Goal: Task Accomplishment & Management: Use online tool/utility

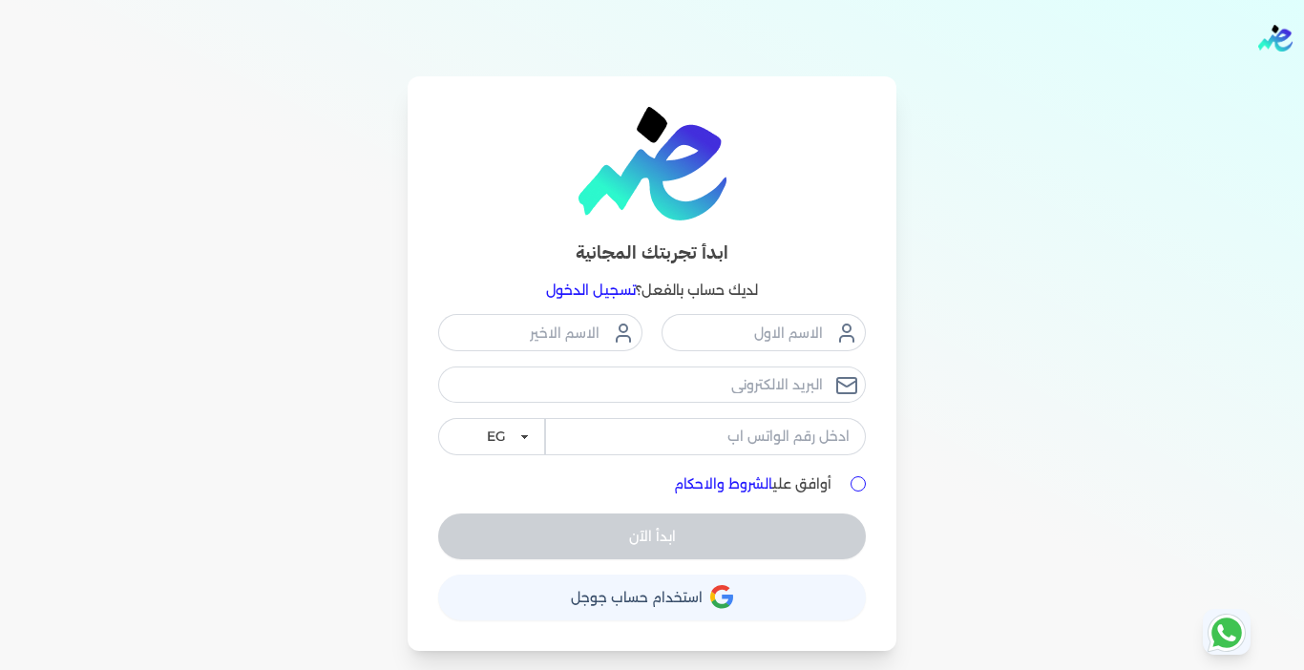
click at [604, 294] on link "تسجيل الدخول" at bounding box center [591, 290] width 90 height 17
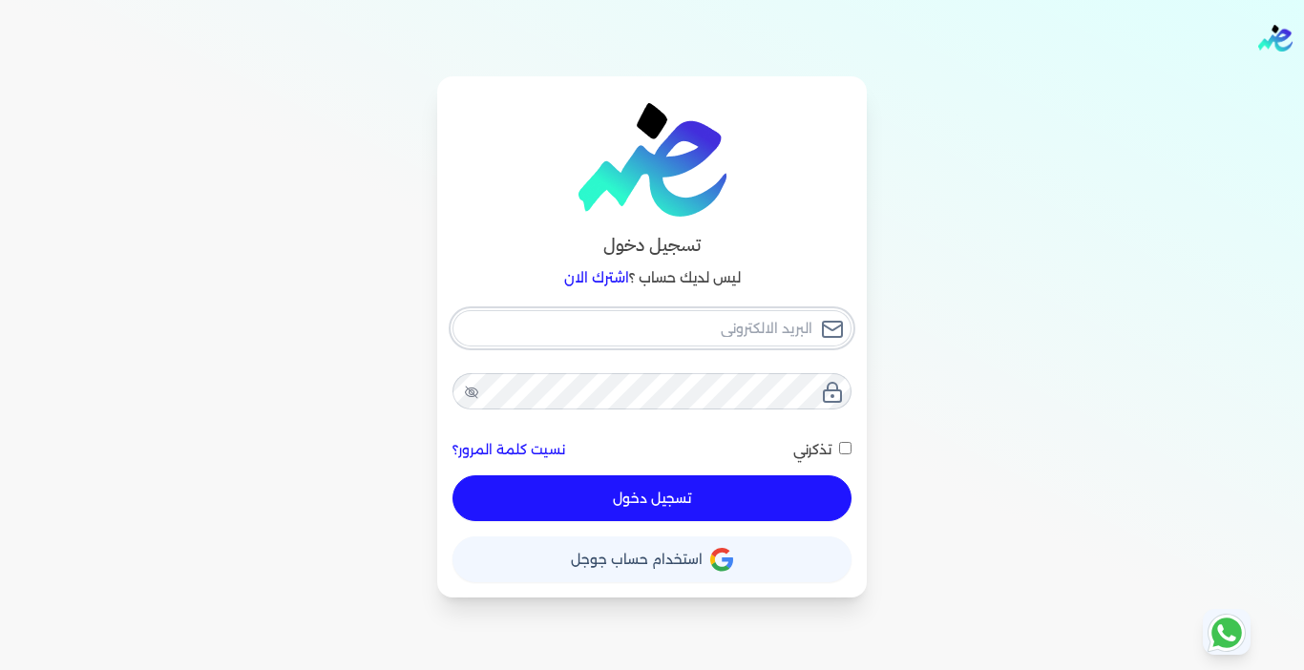
type input "[EMAIL_ADDRESS][DOMAIN_NAME]"
click at [651, 505] on button "تسجيل دخول" at bounding box center [652, 498] width 399 height 46
checkbox input "false"
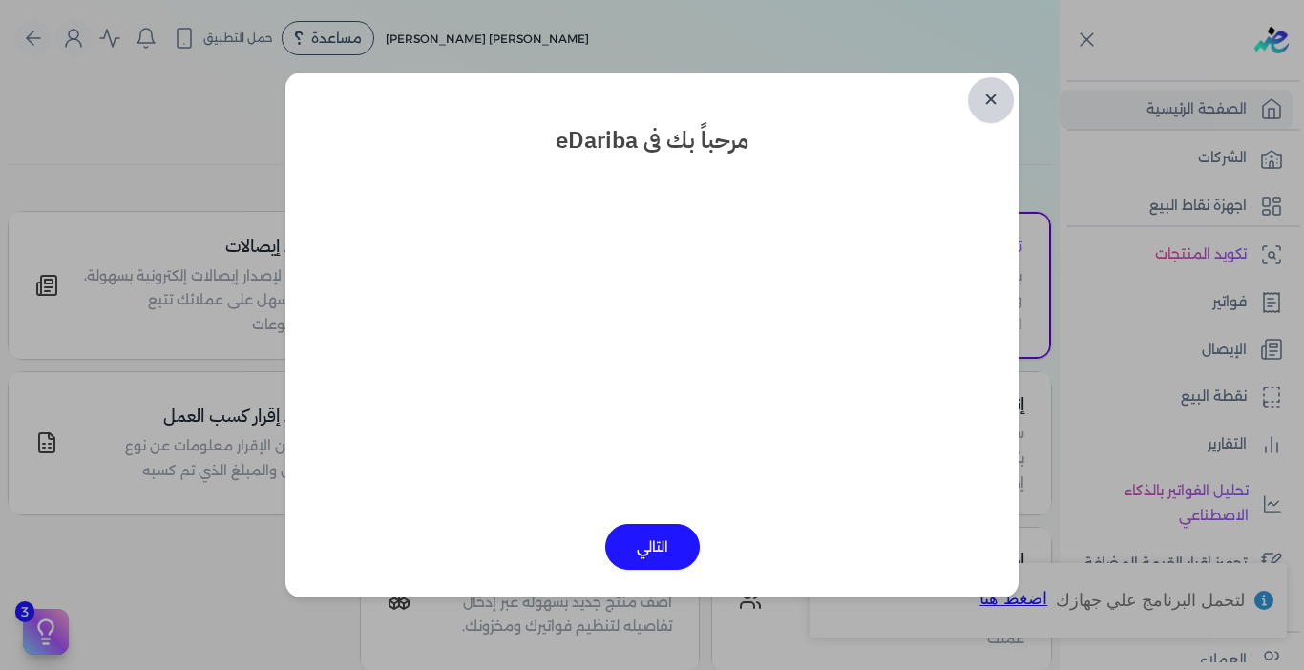
click at [991, 98] on link "✕" at bounding box center [991, 100] width 46 height 46
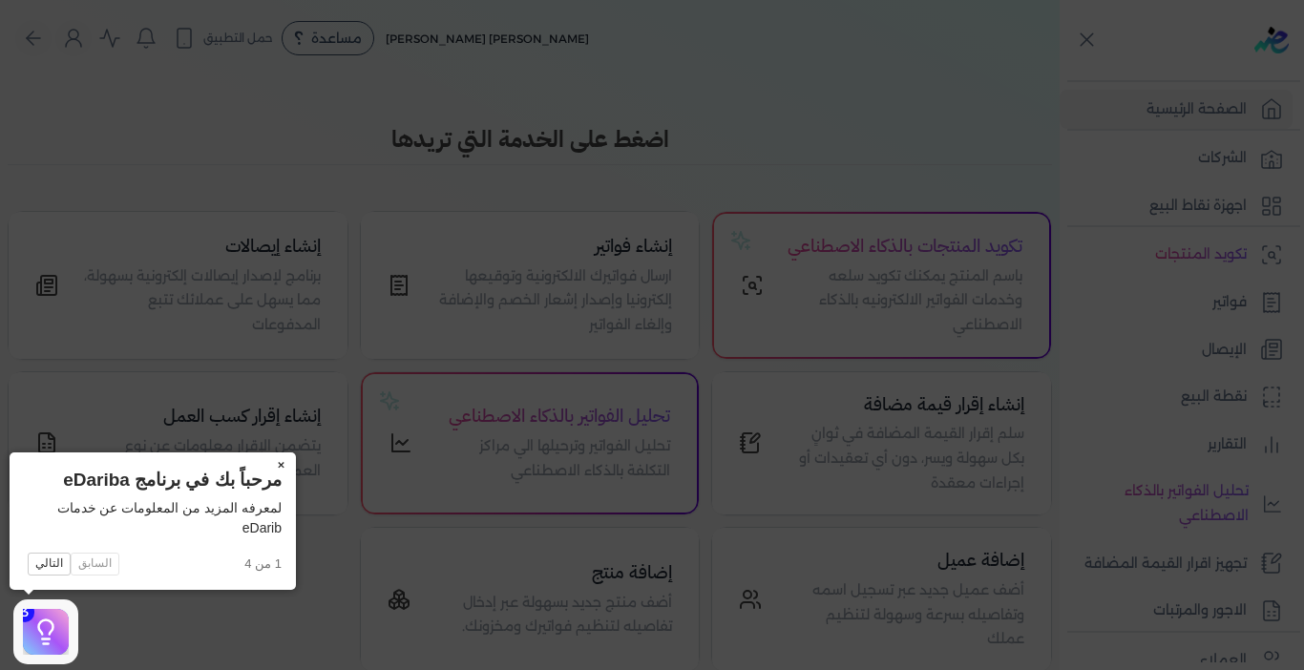
click at [280, 466] on button "×" at bounding box center [280, 466] width 31 height 27
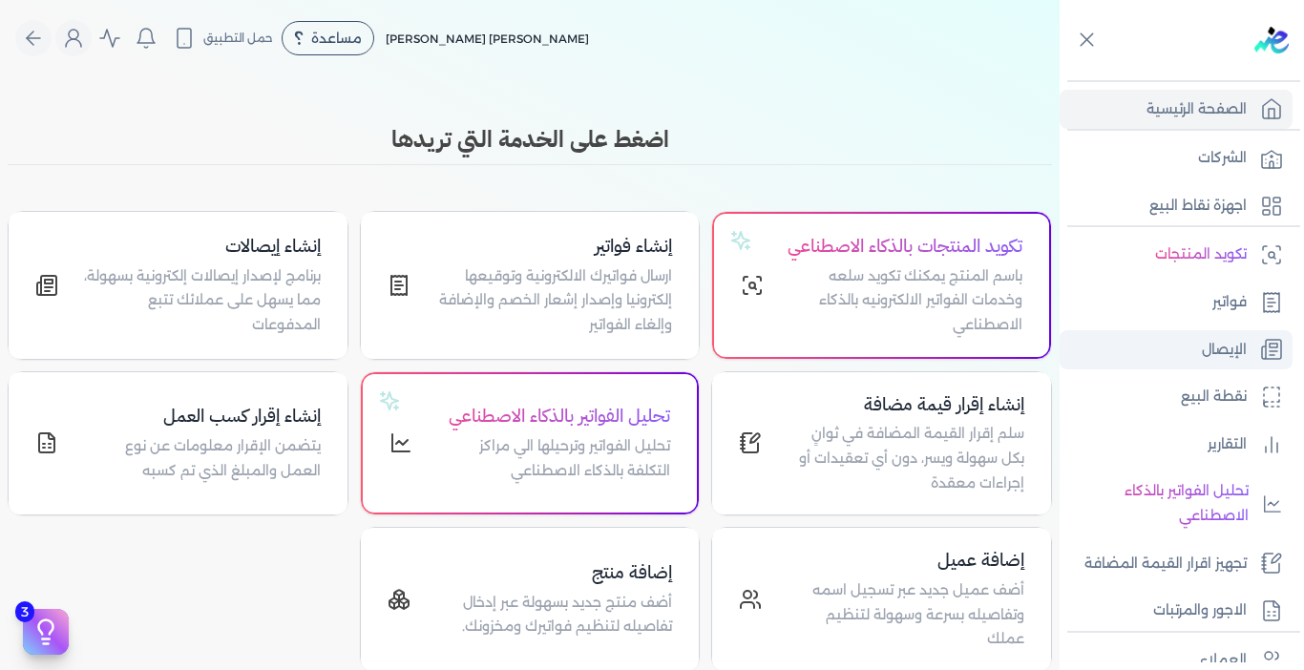
click at [1168, 340] on link "الإيصال" at bounding box center [1176, 350] width 233 height 40
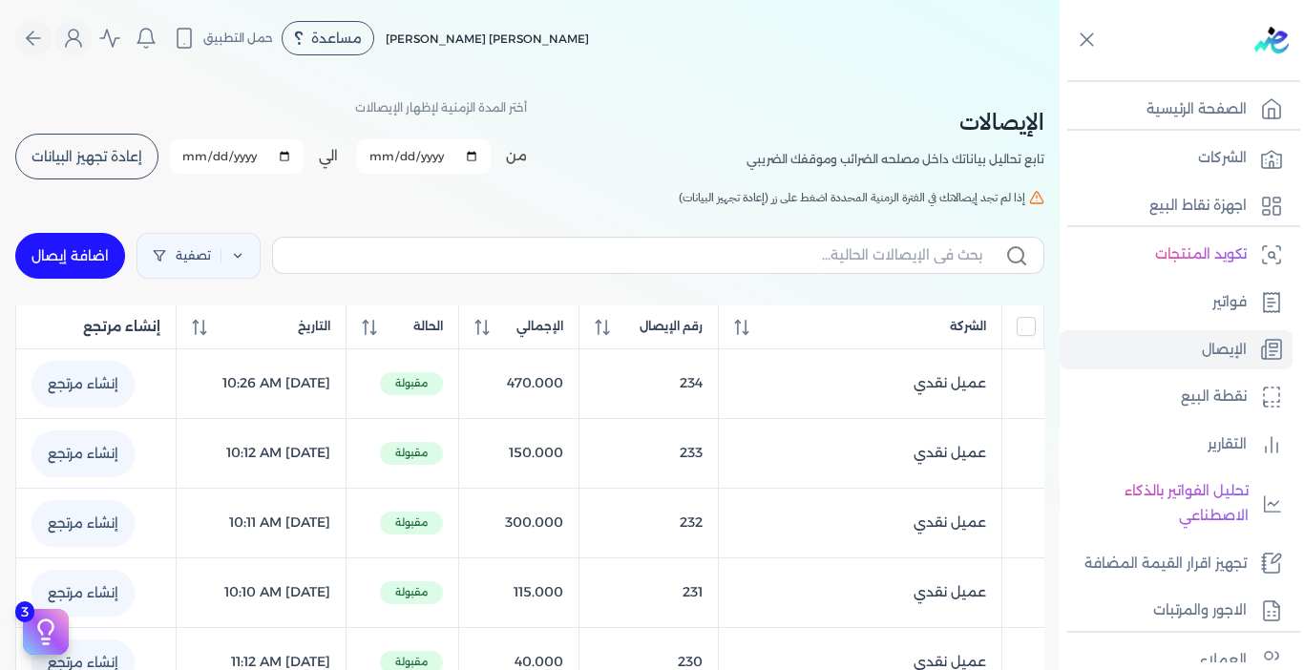
click at [82, 249] on link "اضافة إيصال" at bounding box center [70, 256] width 110 height 46
select select "EGP"
select select "EGS"
select select "B"
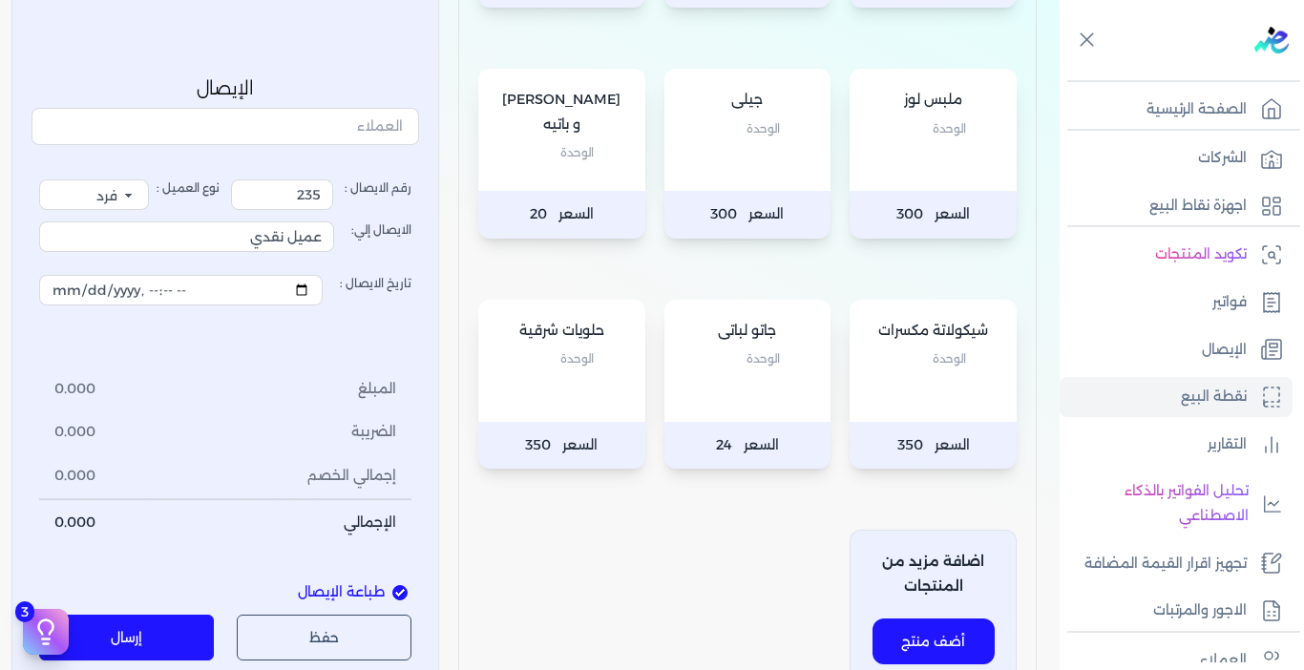
scroll to position [668, 0]
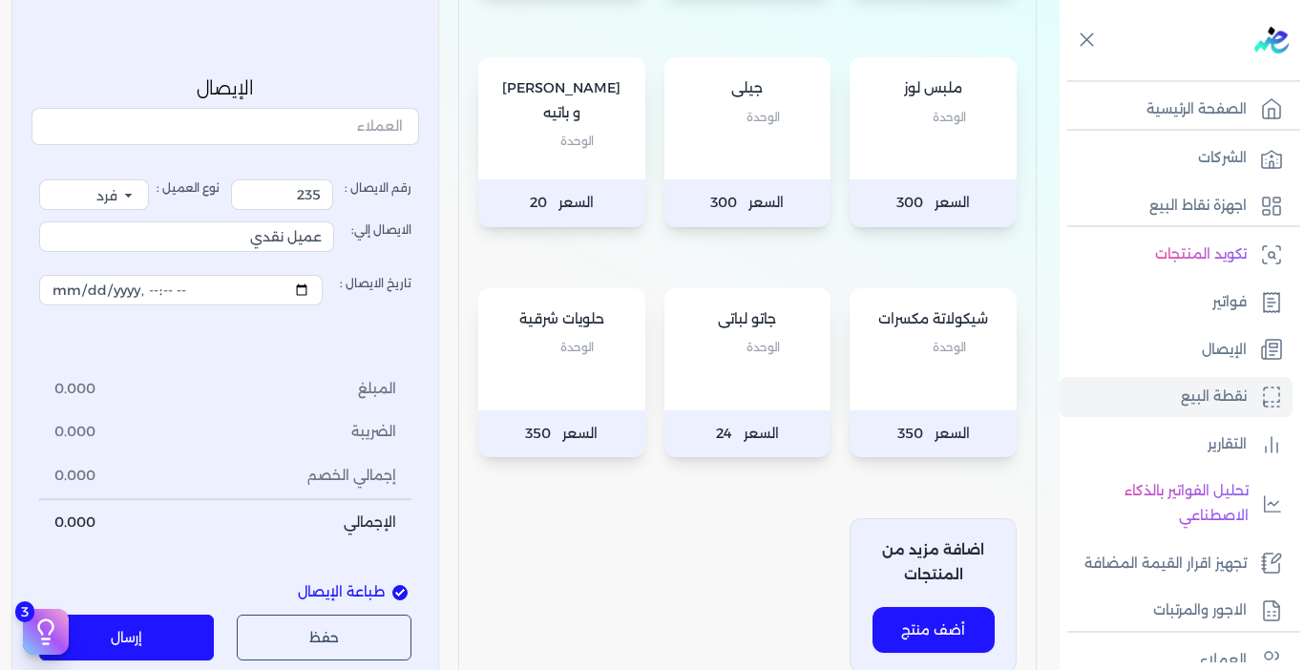
click at [905, 368] on div "شيكولاتة مكسرات الوحدة" at bounding box center [933, 349] width 167 height 122
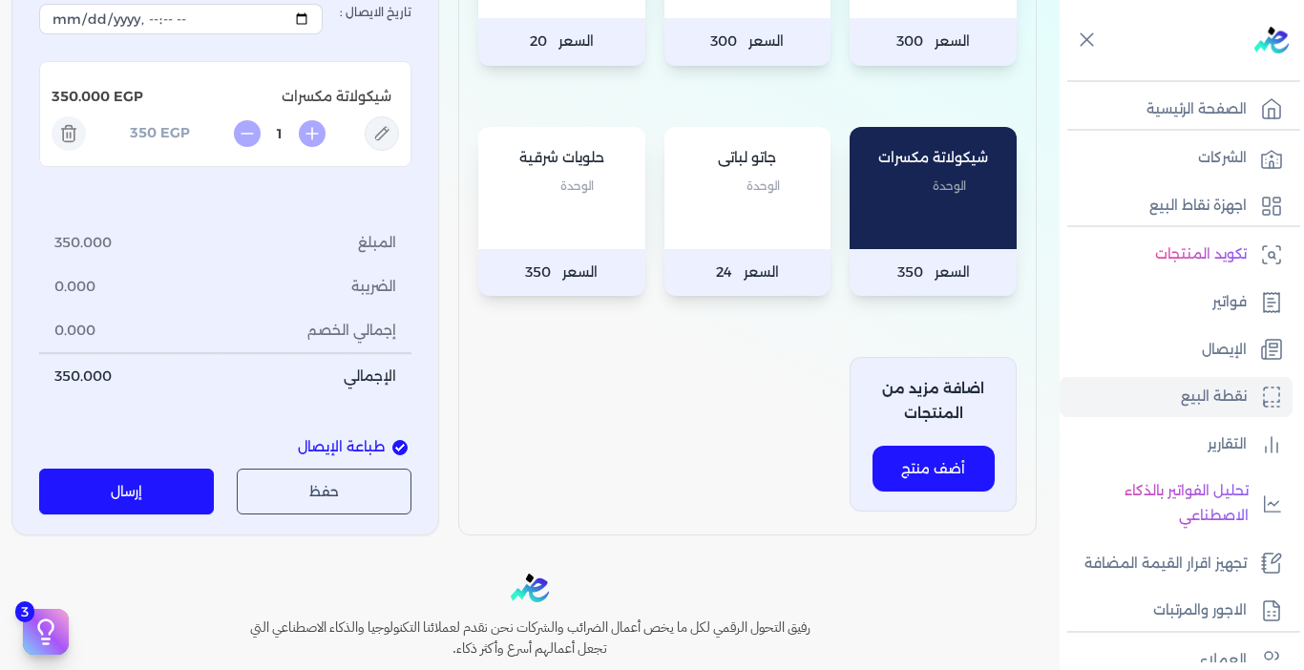
scroll to position [985, 0]
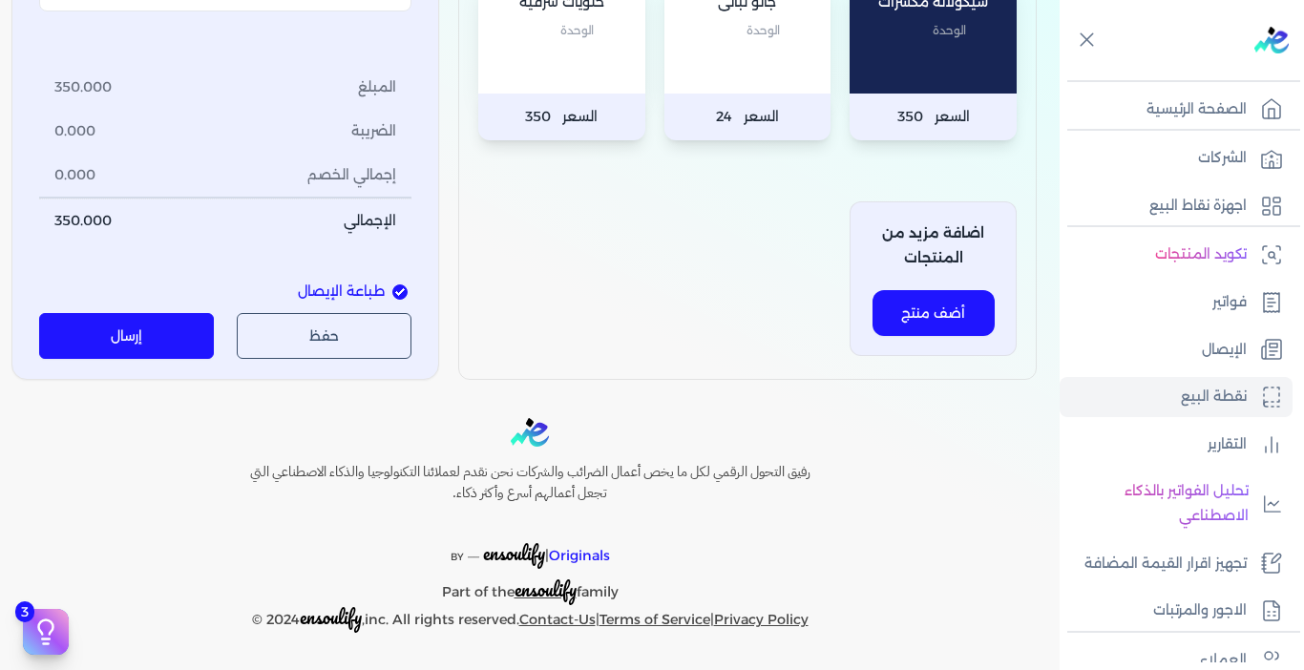
click at [104, 350] on button "إرسال" at bounding box center [126, 337] width 175 height 46
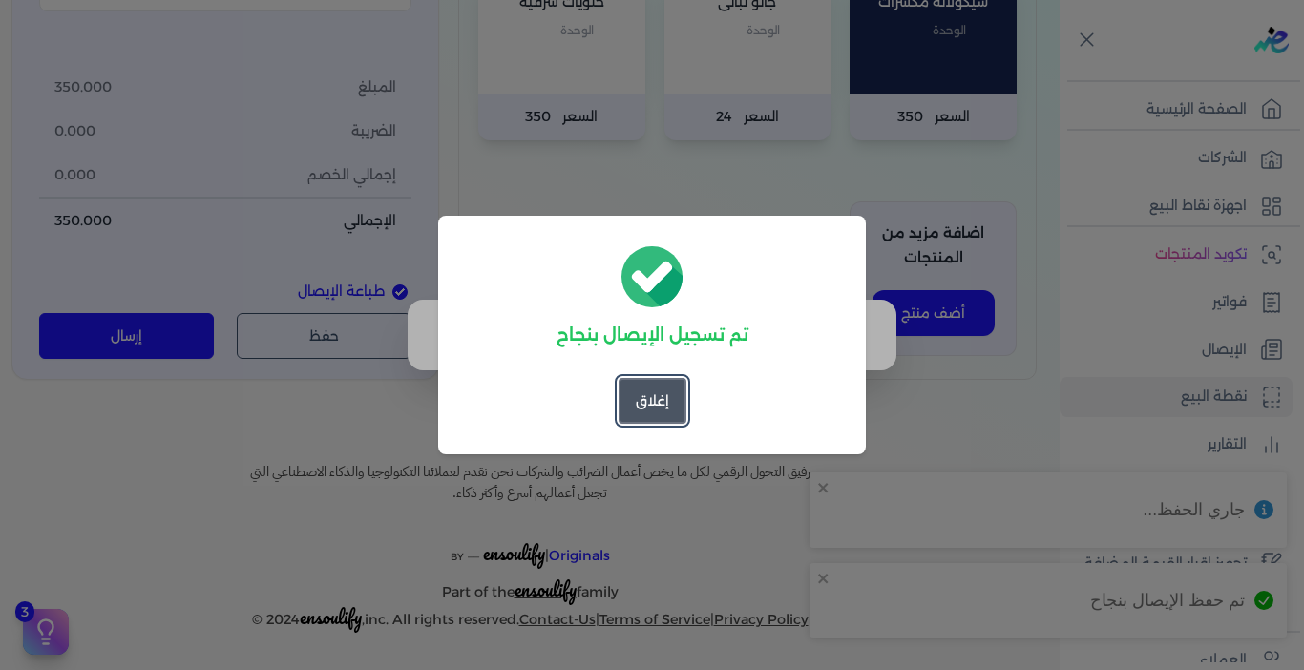
click at [667, 404] on button "إغلاق" at bounding box center [653, 401] width 68 height 46
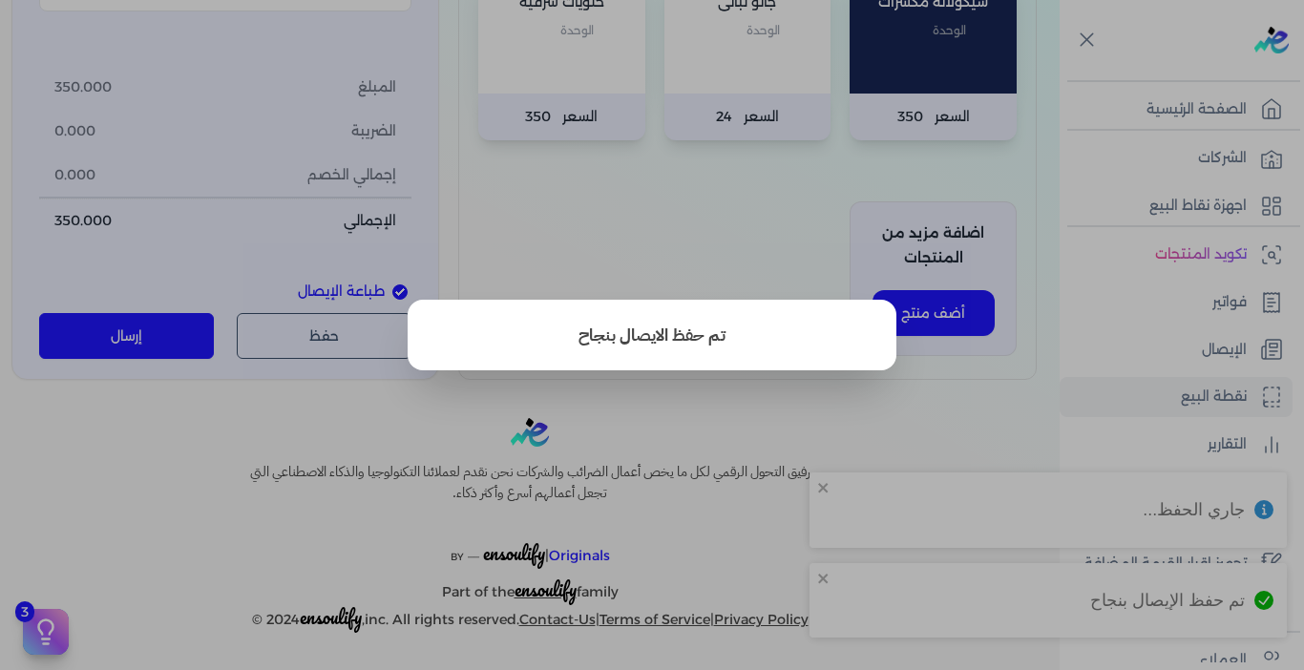
click at [886, 418] on button "close" at bounding box center [652, 335] width 1304 height 670
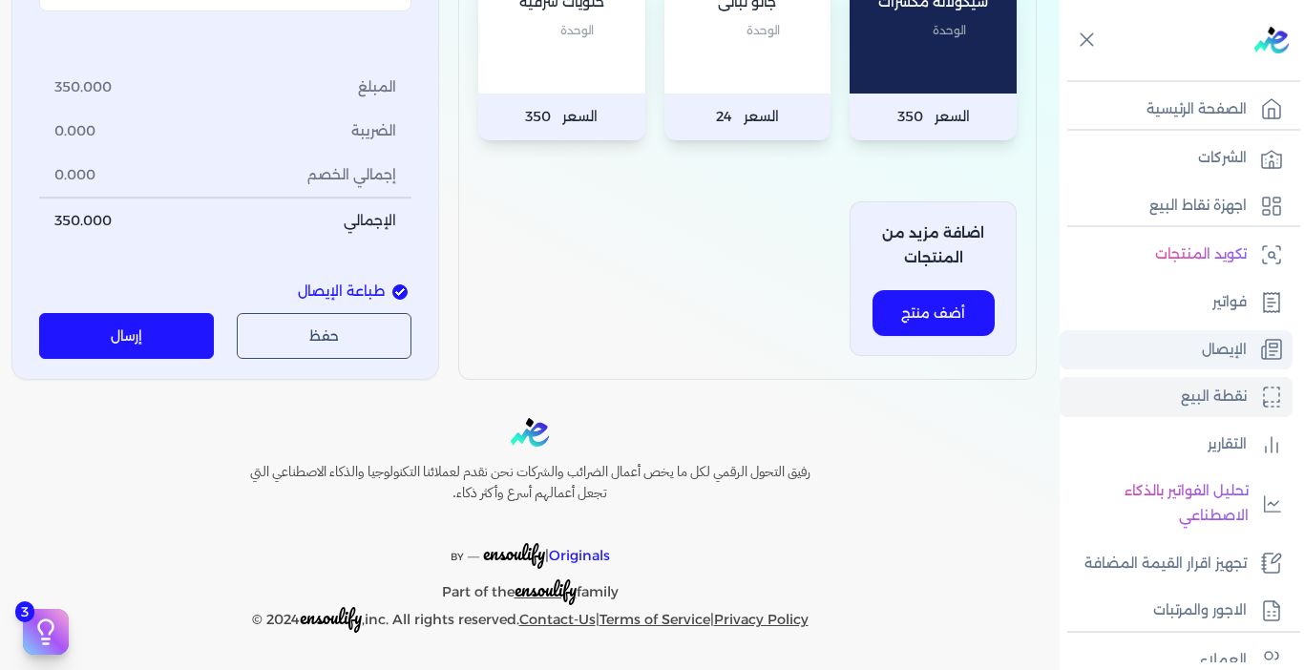
click at [1202, 347] on p "الإيصال" at bounding box center [1224, 350] width 45 height 25
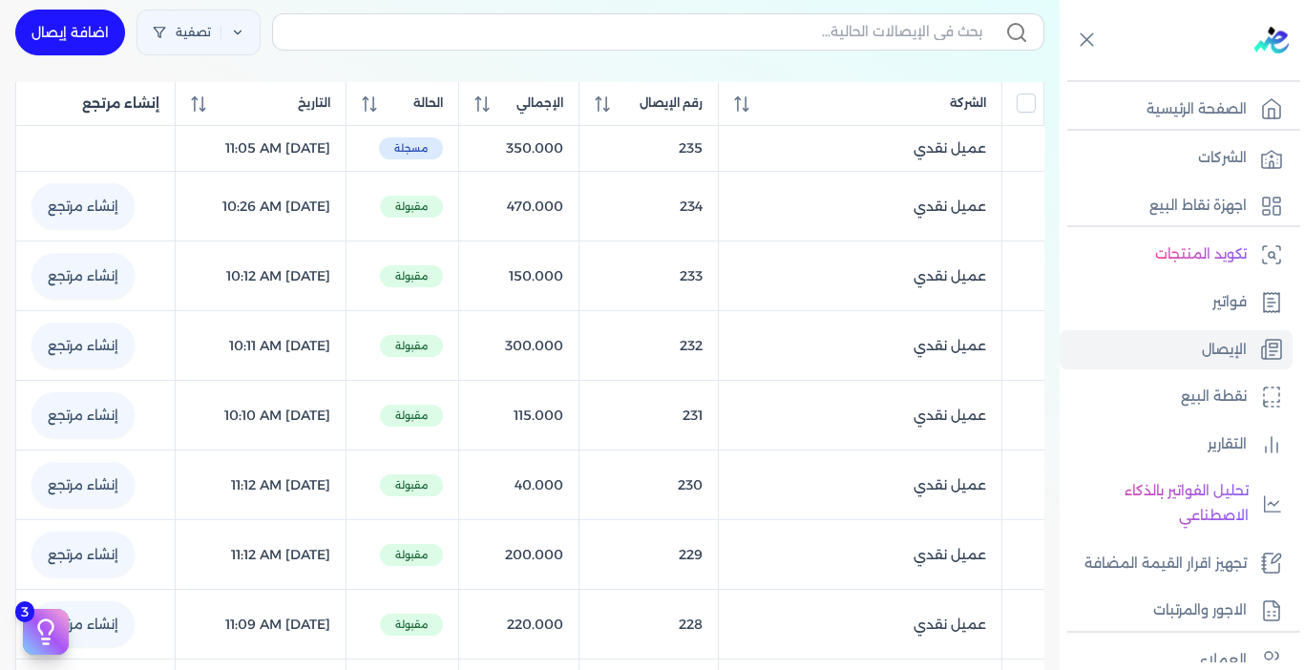
scroll to position [206, 0]
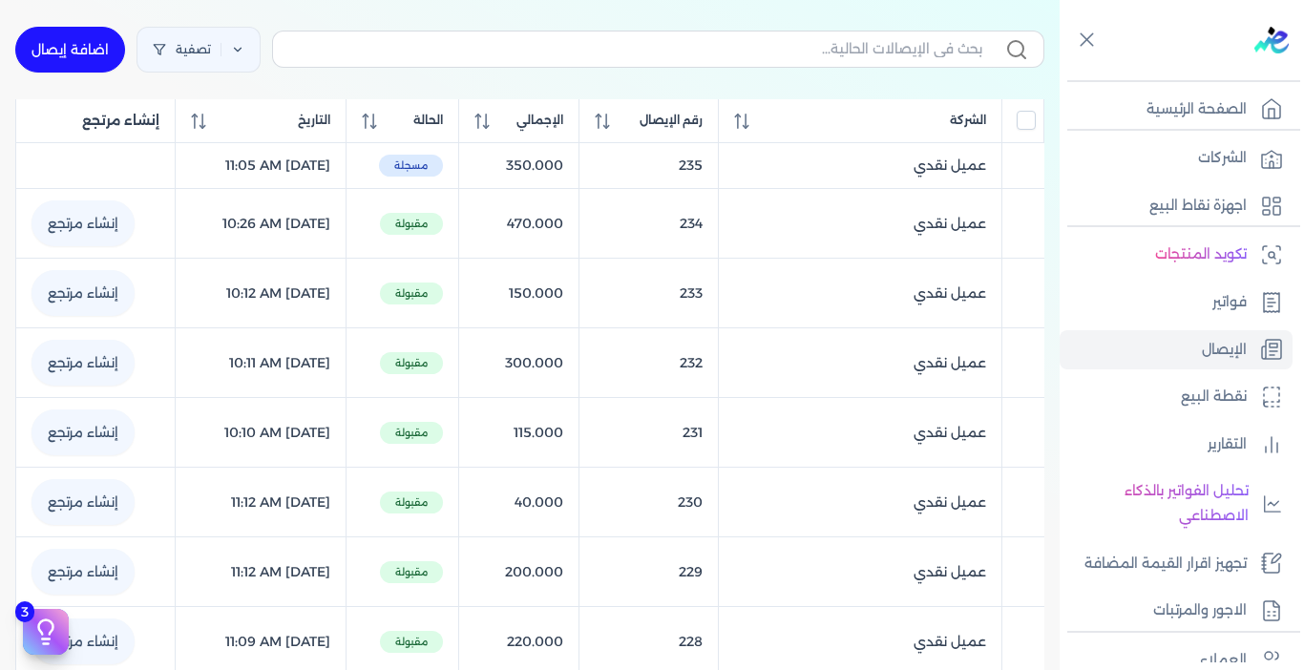
click at [62, 42] on link "اضافة إيصال" at bounding box center [70, 50] width 110 height 46
select select "EGP"
select select "EGS"
select select "B"
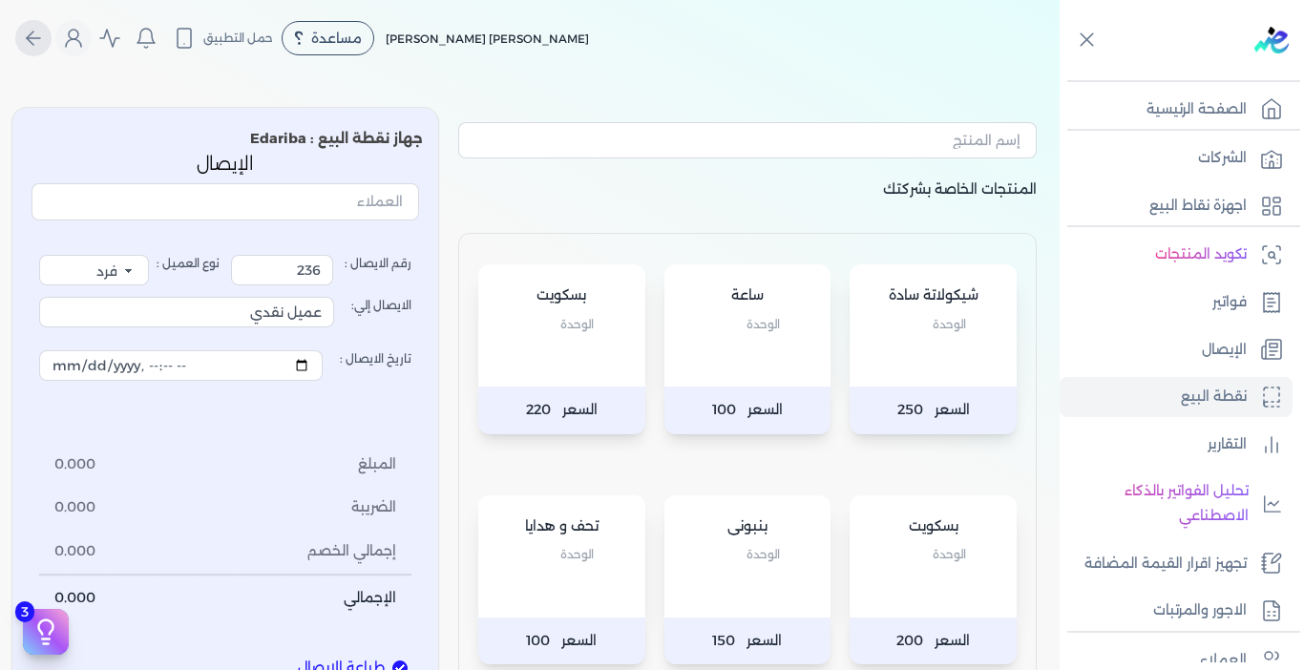
click at [45, 41] on icon "Global" at bounding box center [33, 38] width 23 height 23
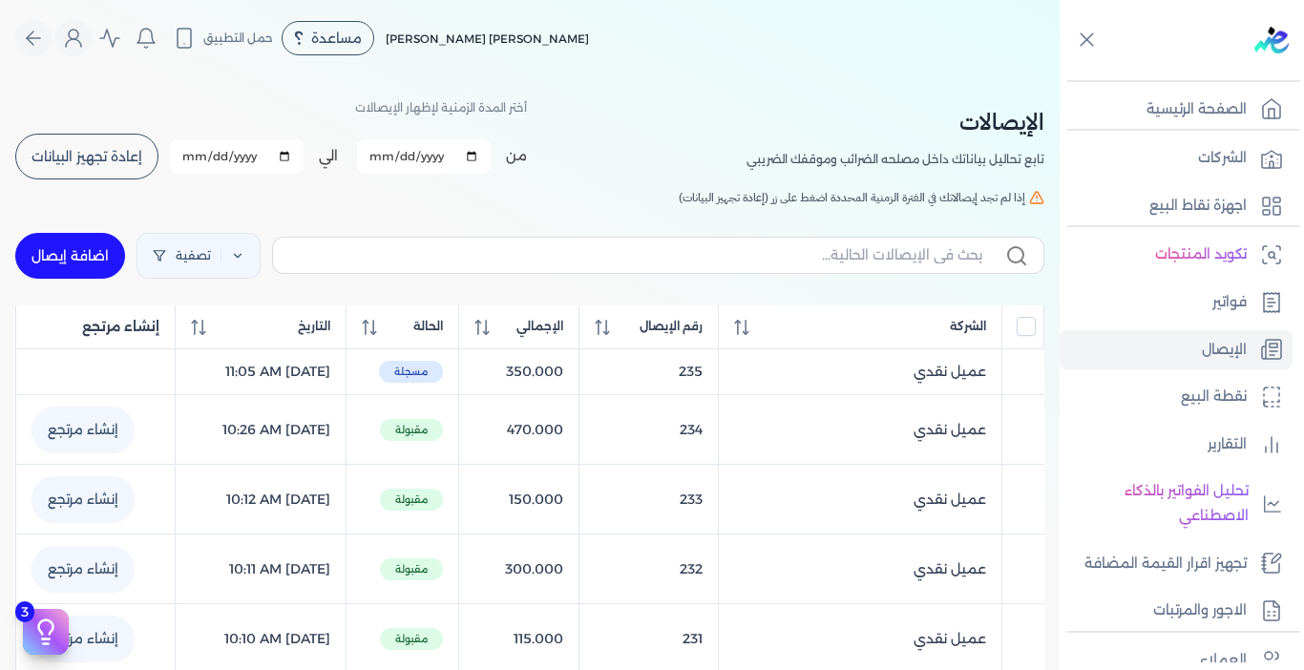
click at [71, 162] on span "إعادة تجهيز البيانات" at bounding box center [87, 156] width 111 height 13
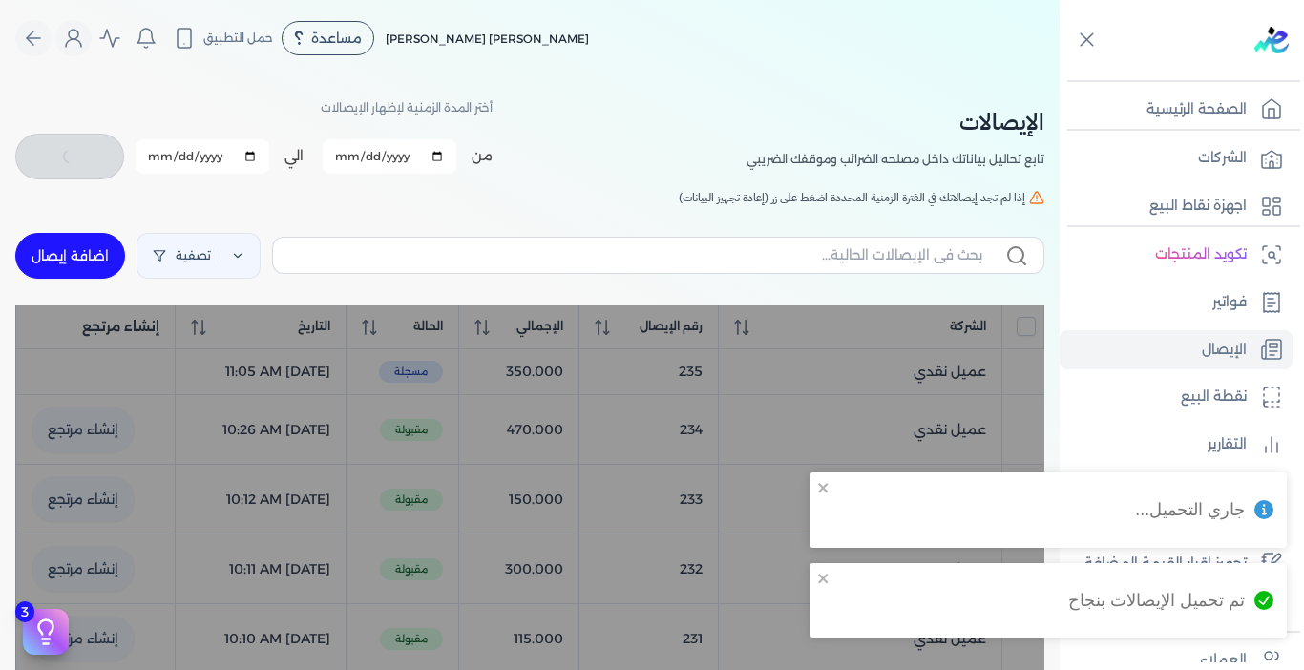
checkbox input "false"
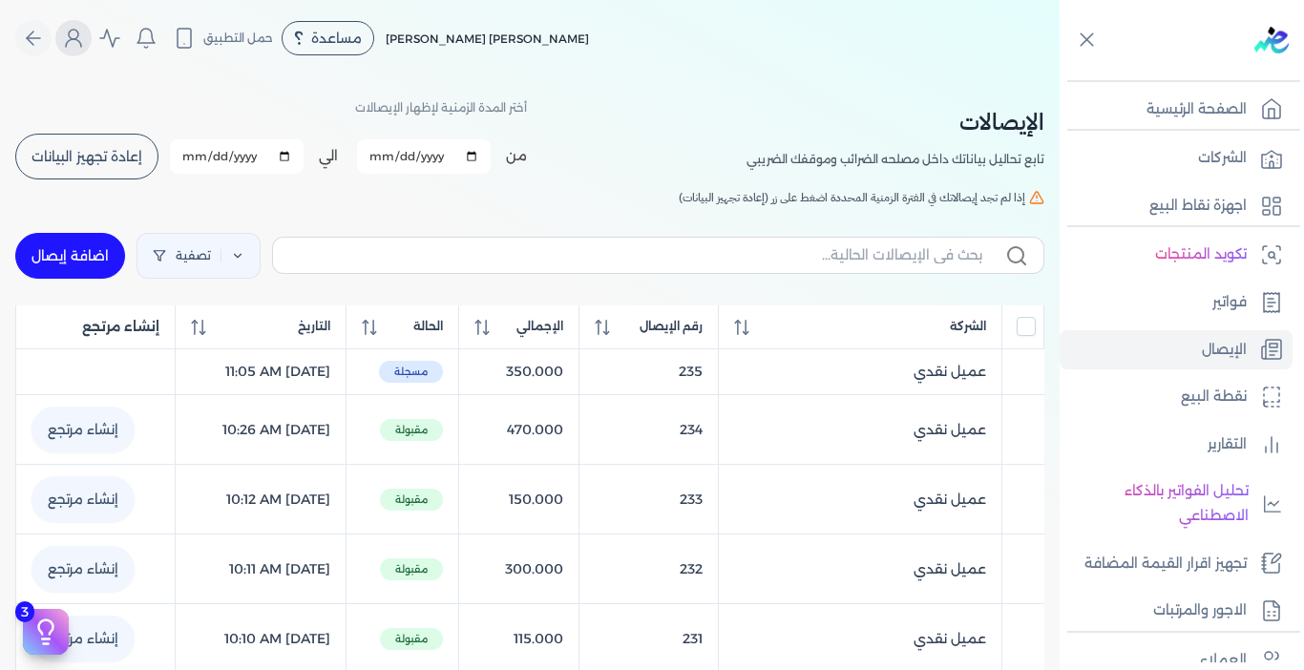
click at [85, 30] on icon "Global" at bounding box center [73, 38] width 23 height 23
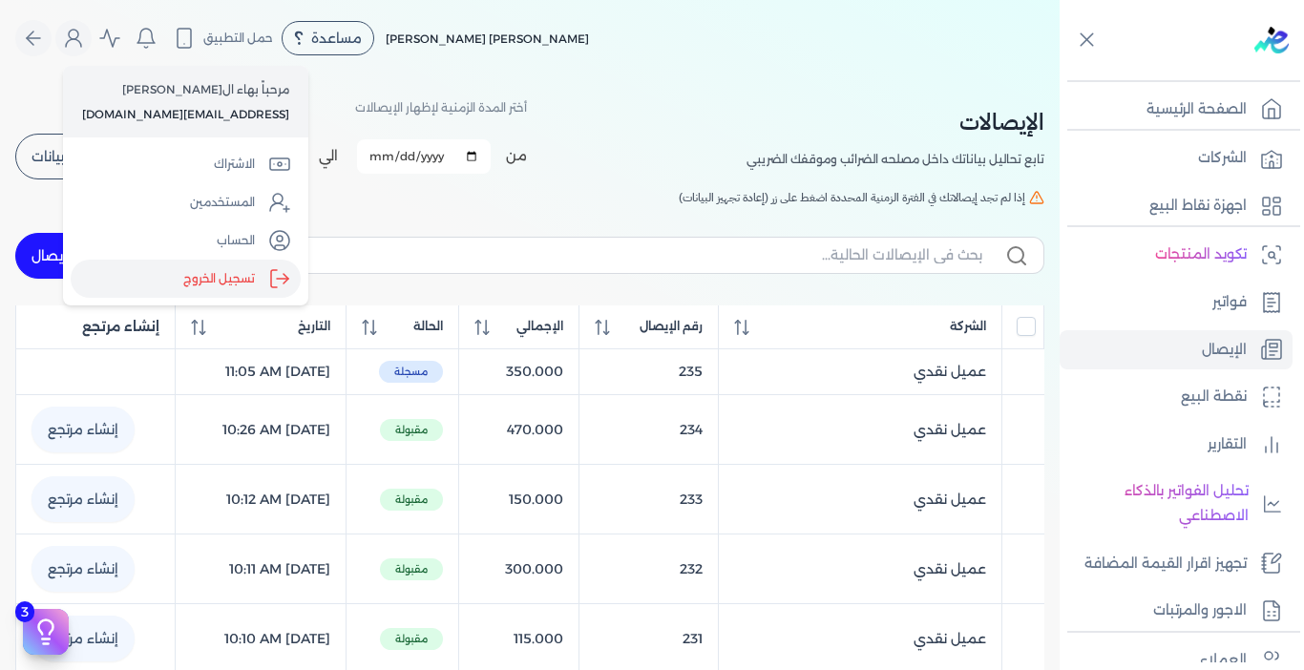
click at [227, 297] on label "تسجيل الخروج" at bounding box center [186, 279] width 230 height 38
click at [1060, 76] on input "Close" at bounding box center [1060, 76] width 0 height 0
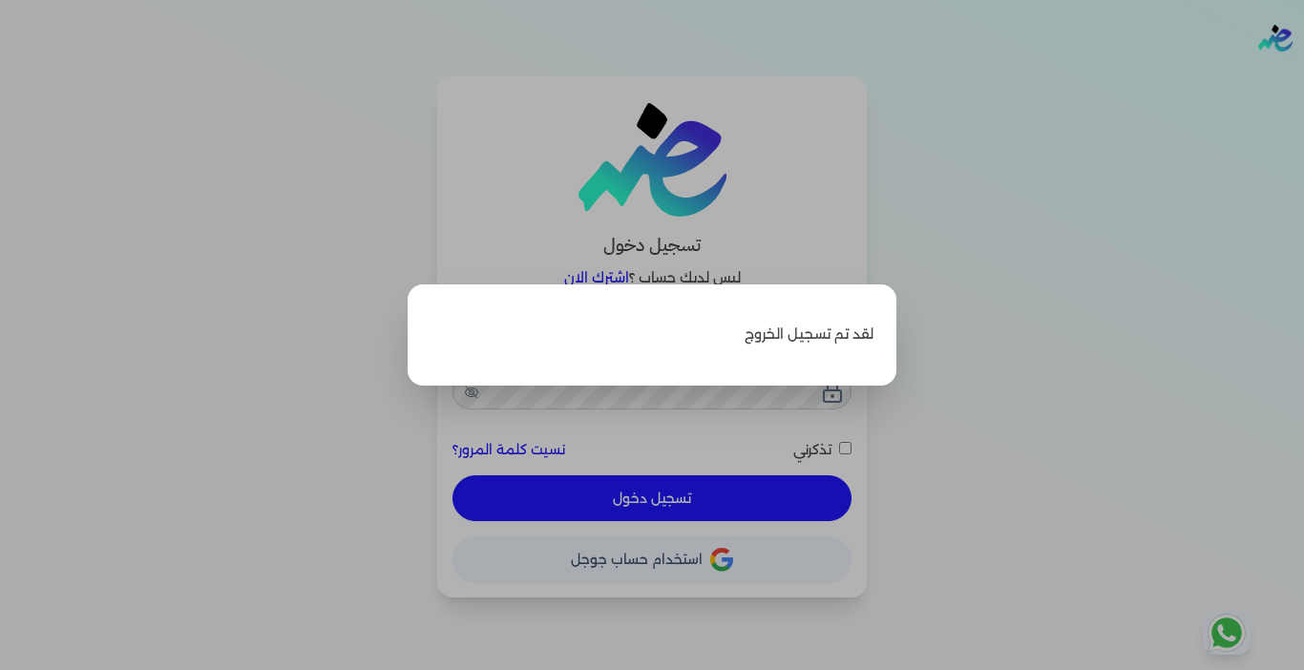
type input "[EMAIL_ADDRESS][DOMAIN_NAME]"
checkbox input "false"
drag, startPoint x: 196, startPoint y: 274, endPoint x: 184, endPoint y: 268, distance: 12.8
click at [194, 272] on label "Close" at bounding box center [652, 335] width 1304 height 670
click at [1303, 76] on input "Close" at bounding box center [1304, 76] width 0 height 0
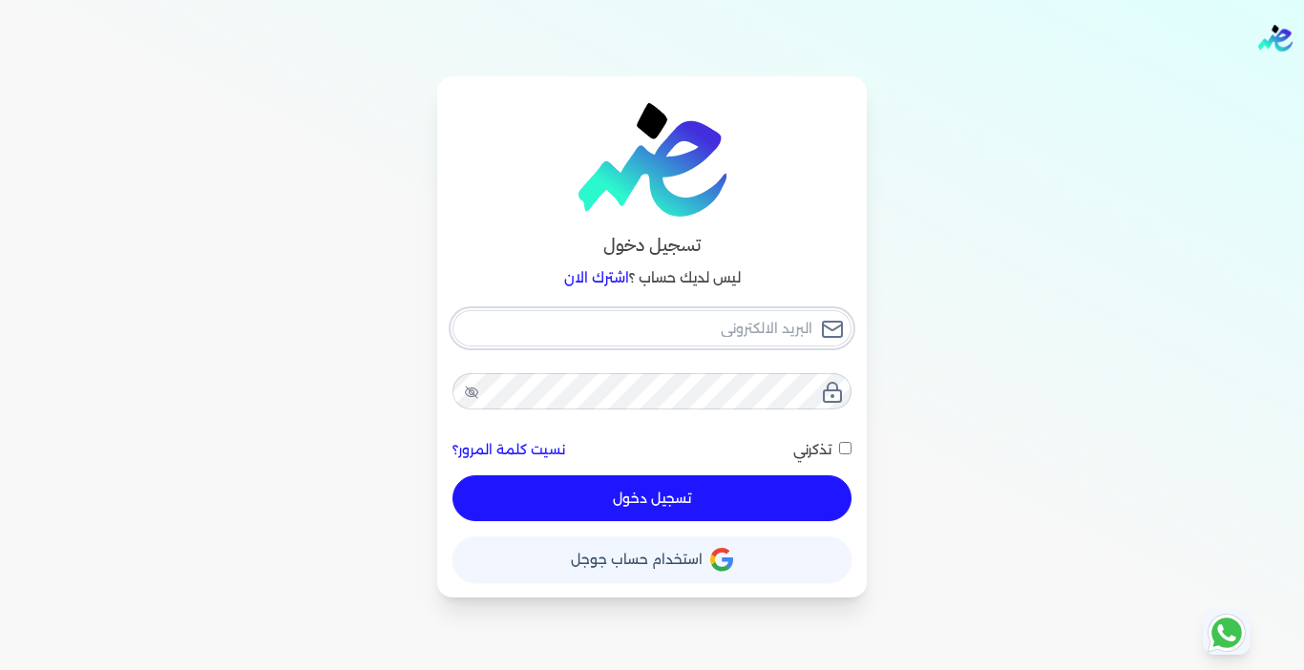
type input "[EMAIL_ADDRESS][DOMAIN_NAME]"
click at [621, 501] on button "تسجيل دخول" at bounding box center [652, 498] width 399 height 46
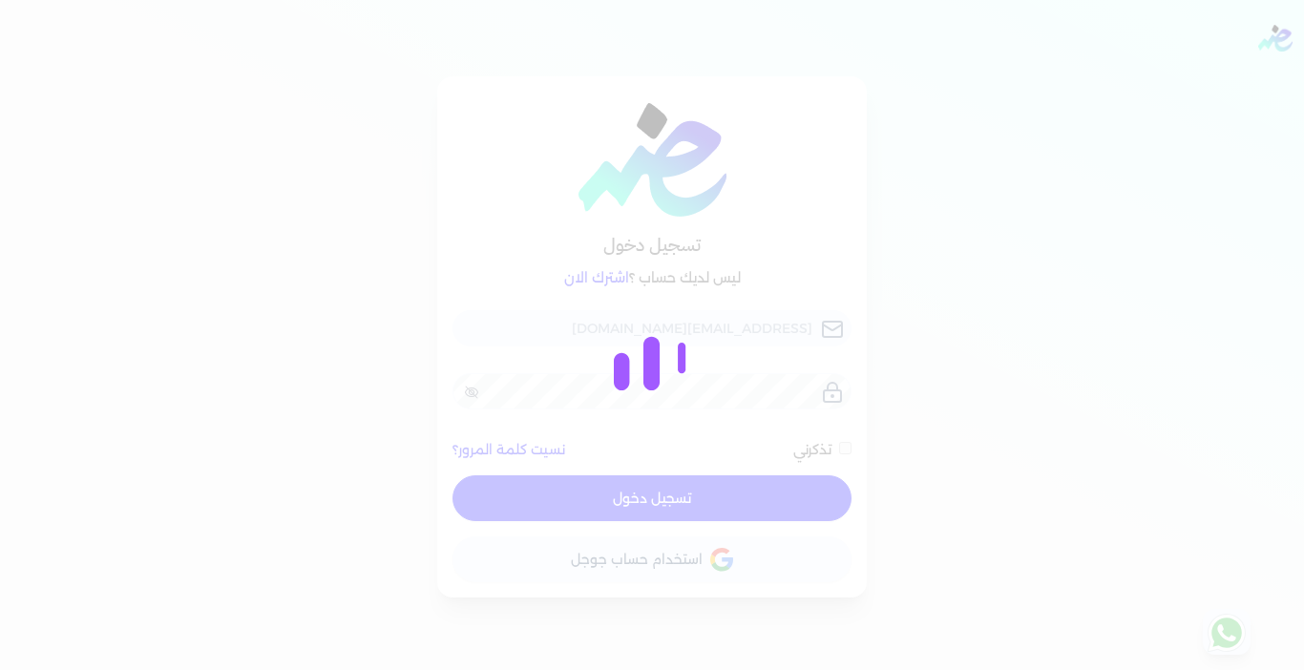
checkbox input "false"
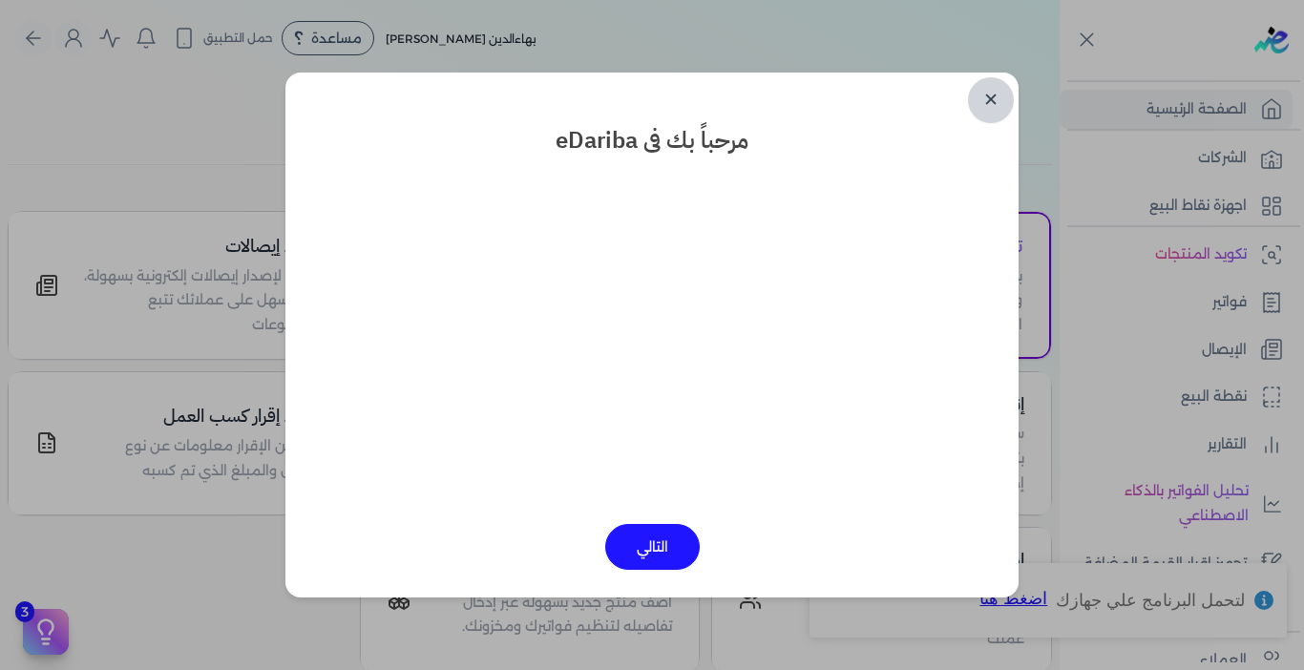
click at [991, 102] on link "✕" at bounding box center [991, 100] width 46 height 46
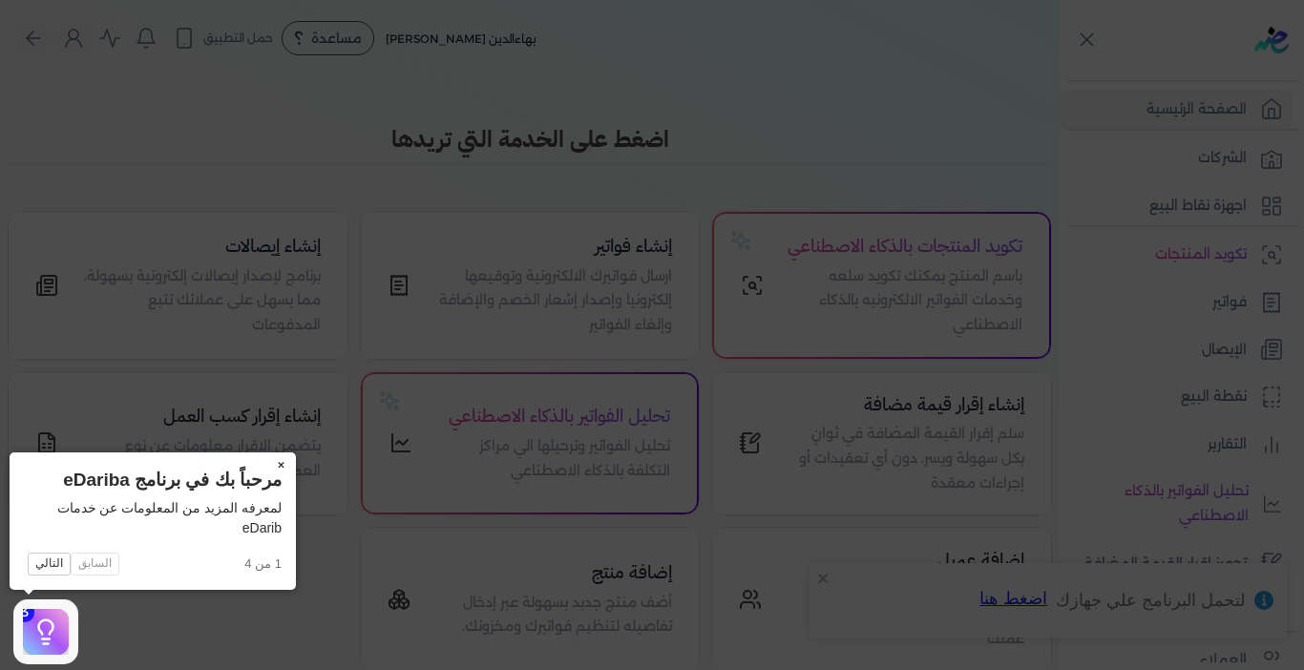
click at [279, 460] on button "×" at bounding box center [280, 466] width 31 height 27
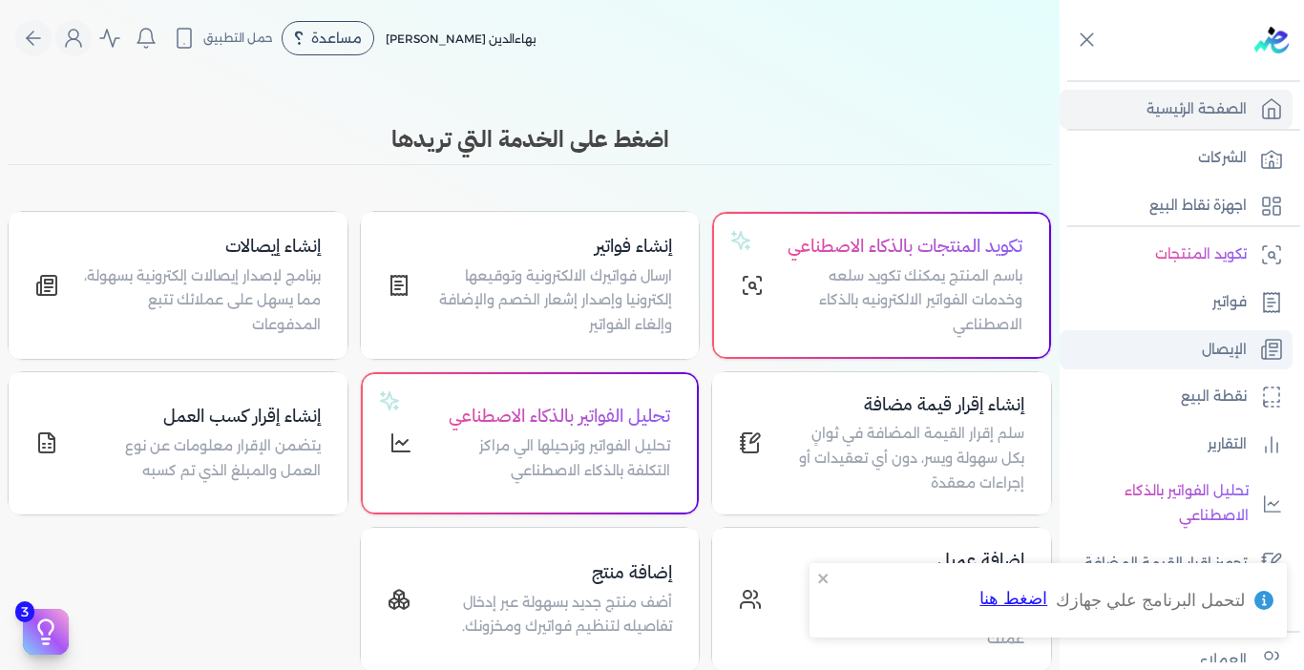
click at [1261, 350] on icon at bounding box center [1271, 349] width 23 height 23
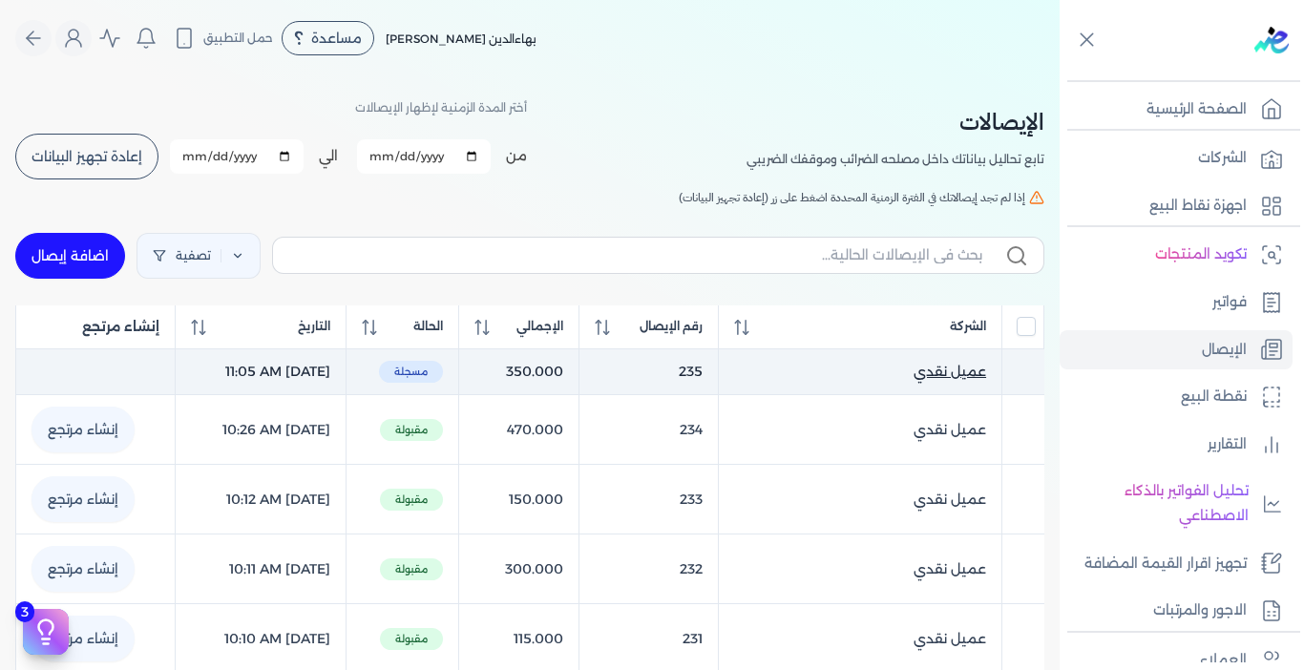
click at [960, 372] on span "عميل نقدي" at bounding box center [950, 372] width 73 height 20
select select "EGP"
select select "EGS"
select select "B"
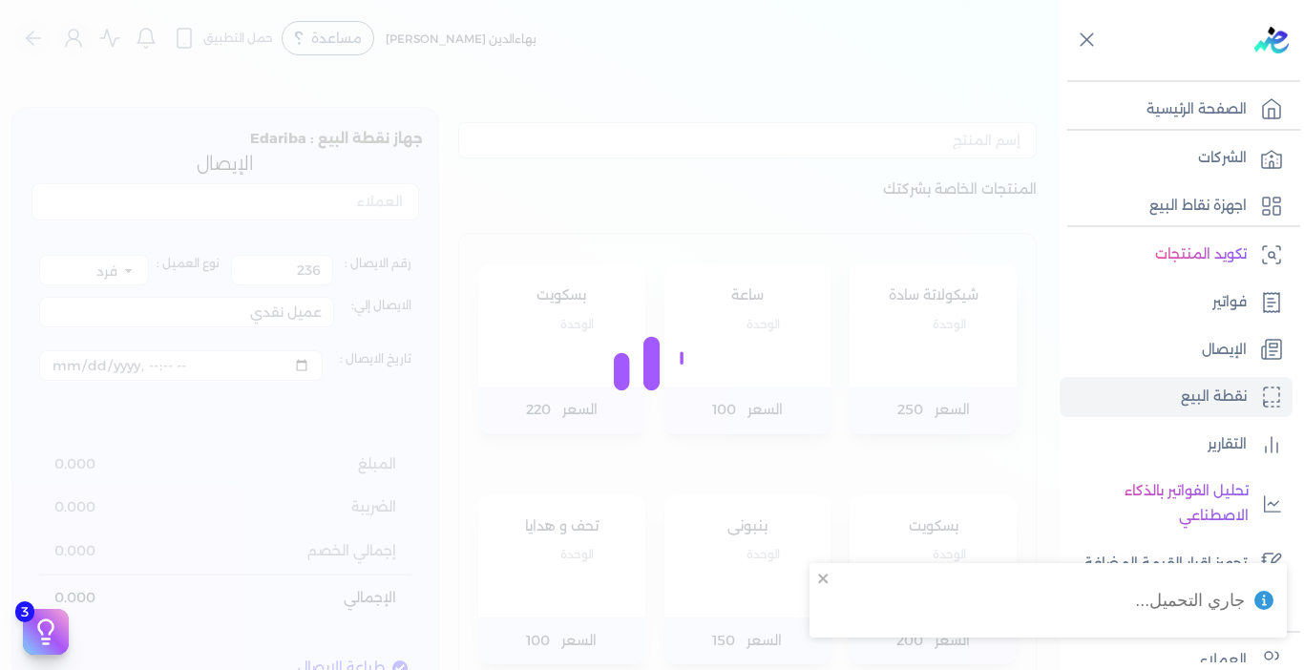
type input "235"
type input "2025-10-07T11:05:32"
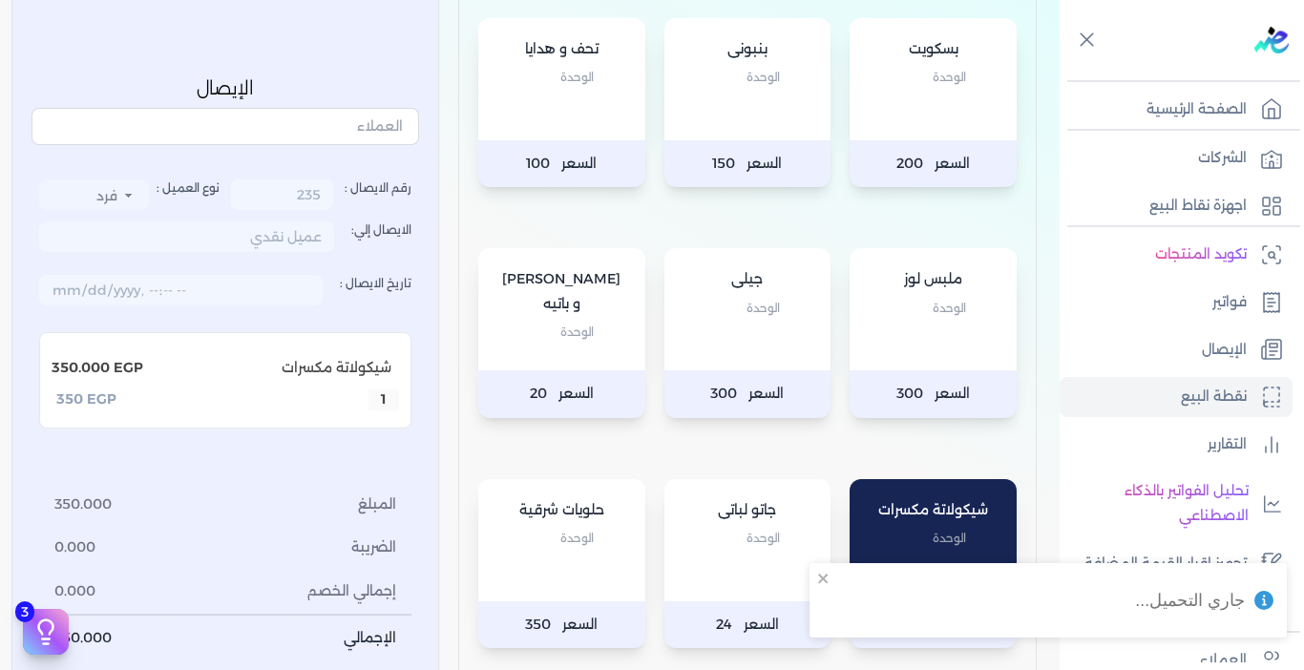
scroll to position [764, 0]
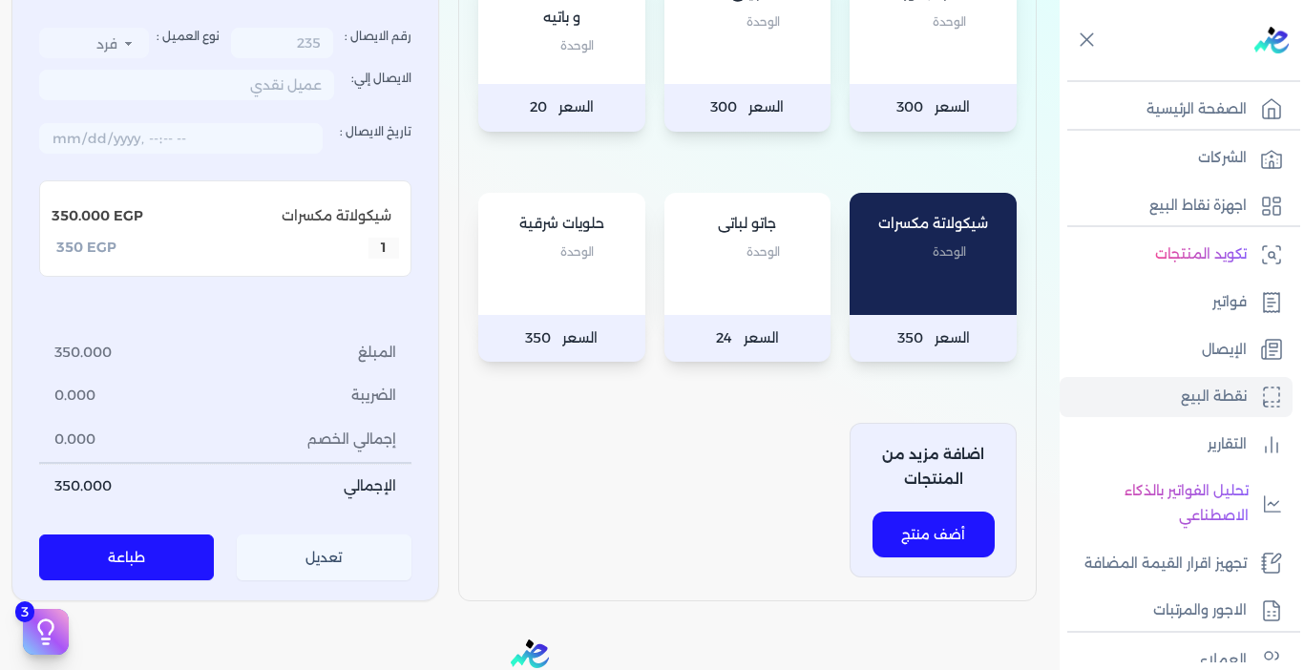
click at [302, 558] on button "تعديل" at bounding box center [324, 559] width 175 height 46
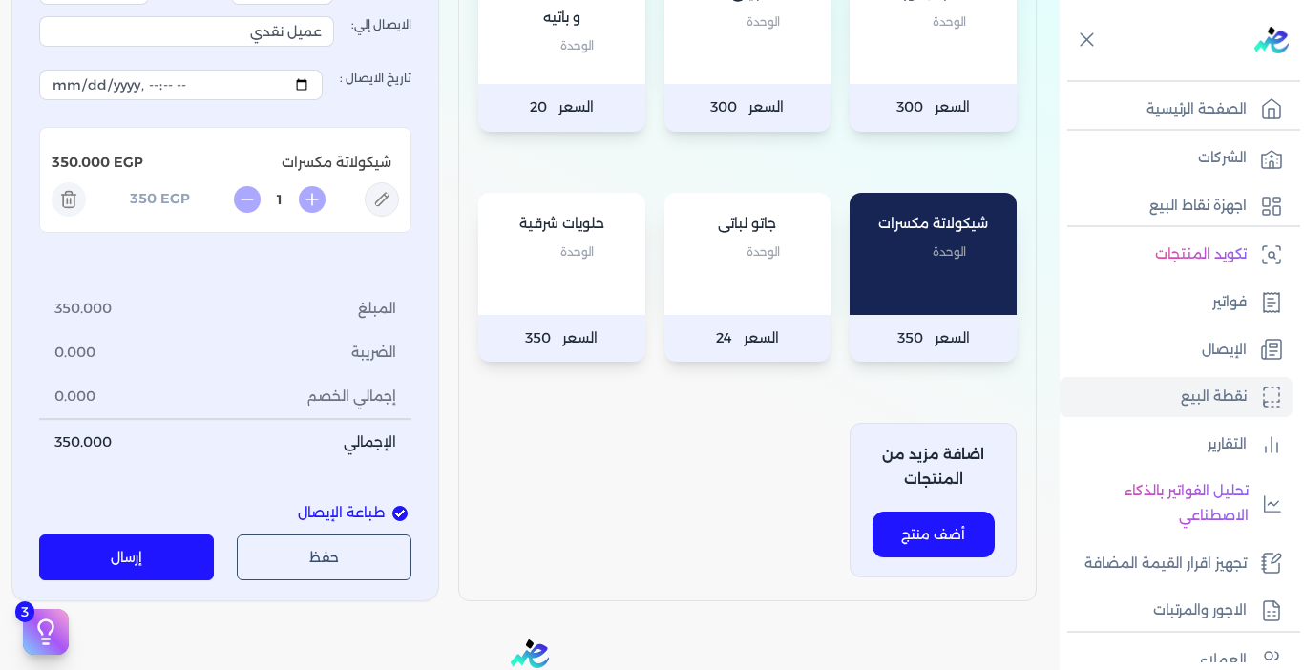
scroll to position [191, 0]
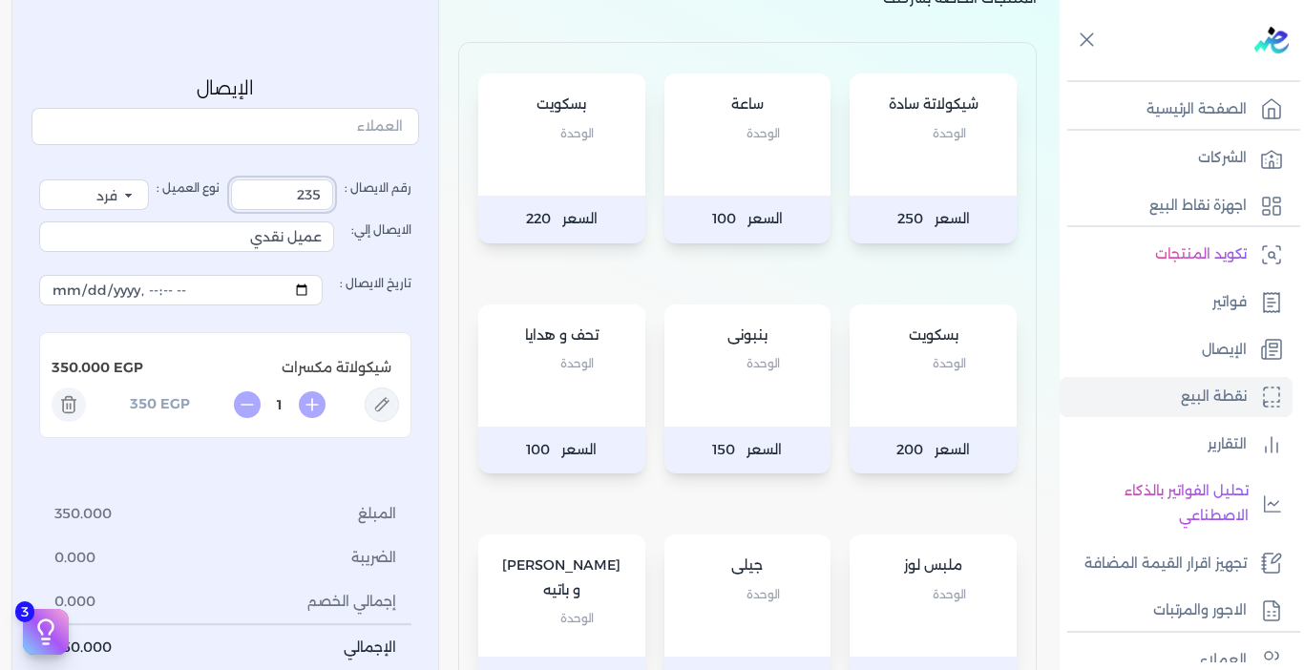
click at [297, 186] on input "235" at bounding box center [282, 194] width 102 height 31
type input "236"
click at [72, 412] on icon at bounding box center [69, 406] width 34 height 34
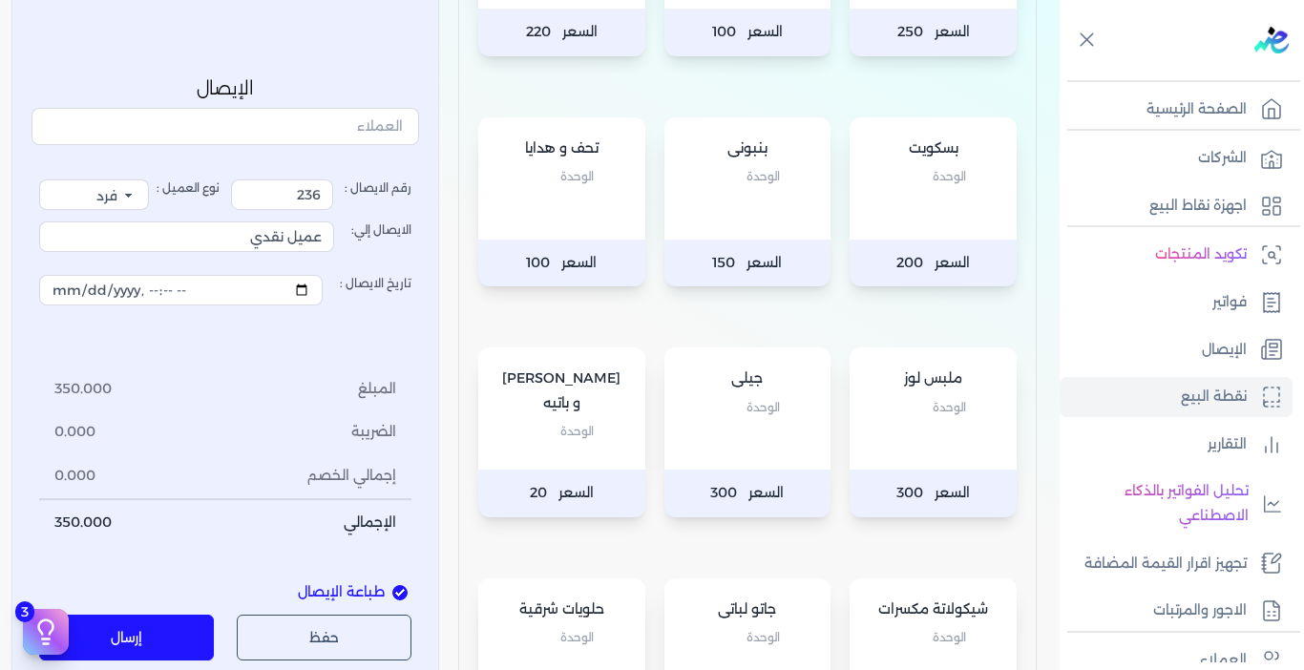
scroll to position [382, 0]
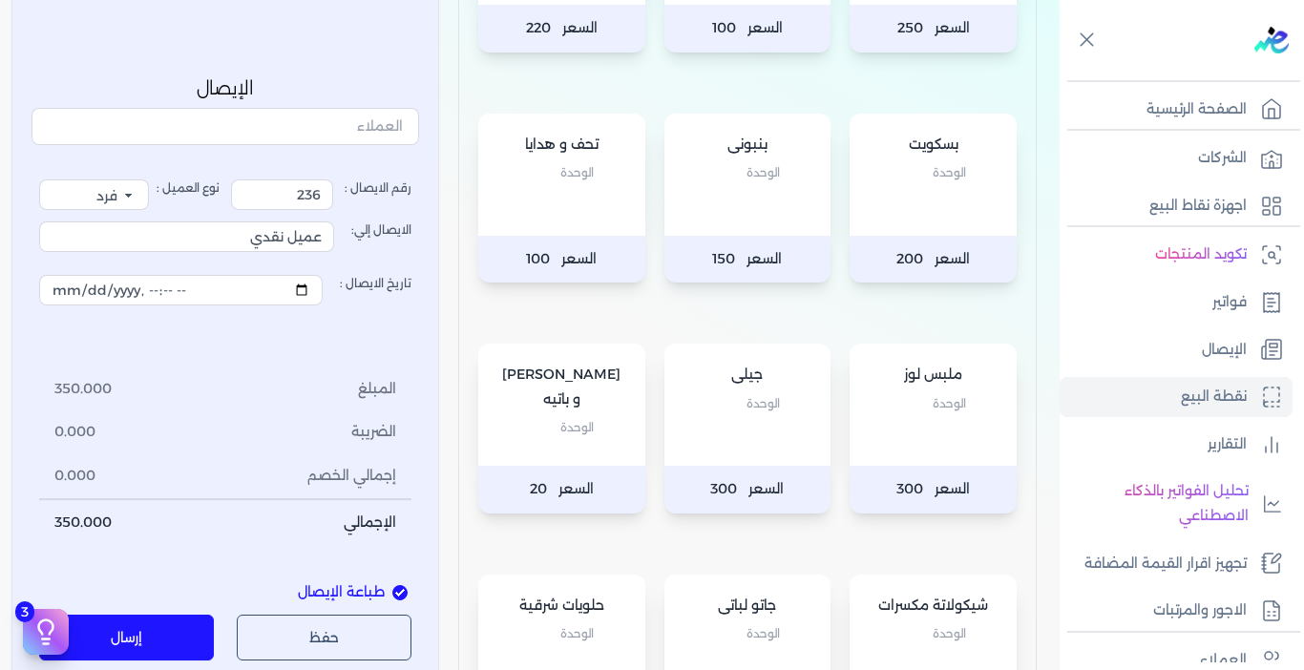
click at [757, 458] on div "جيلى الوحدة" at bounding box center [748, 405] width 167 height 122
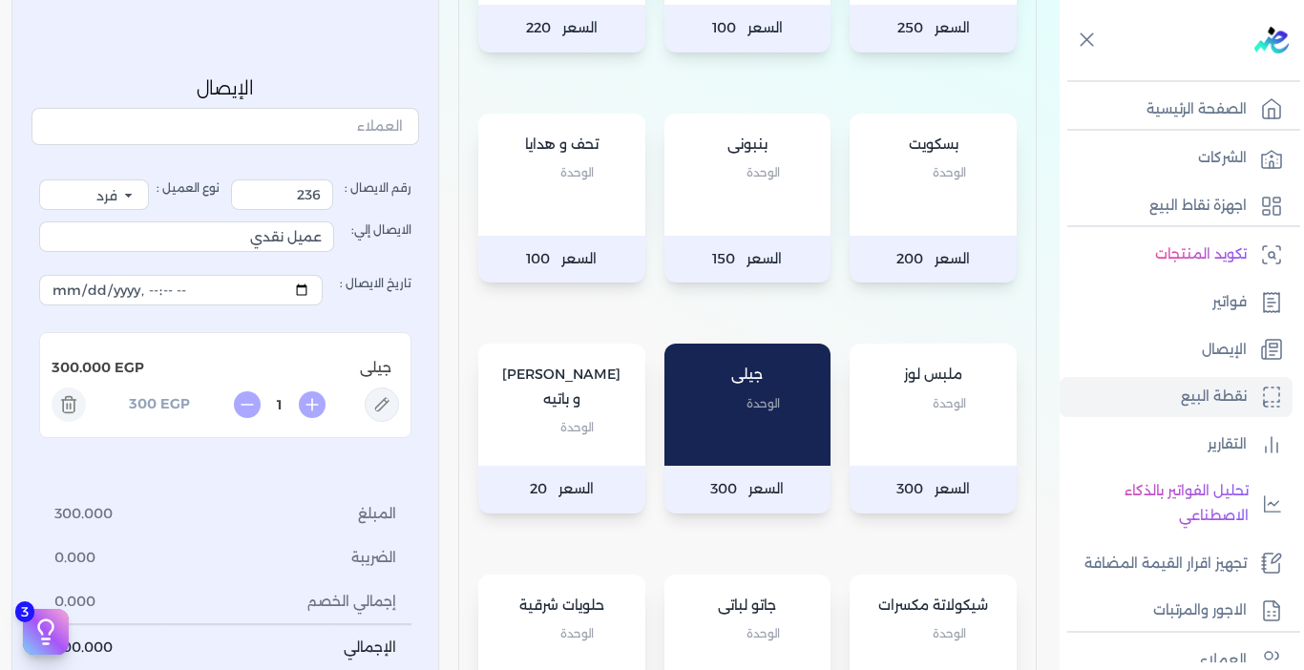
drag, startPoint x: 277, startPoint y: 404, endPoint x: 294, endPoint y: 404, distance: 17.2
click at [294, 404] on input "1" at bounding box center [279, 405] width 31 height 20
type input "0.5"
click at [266, 512] on li "المبلغ 300.000" at bounding box center [225, 516] width 372 height 44
click at [552, 442] on div "بيتزا و باتيه الوحدة" at bounding box center [561, 405] width 167 height 122
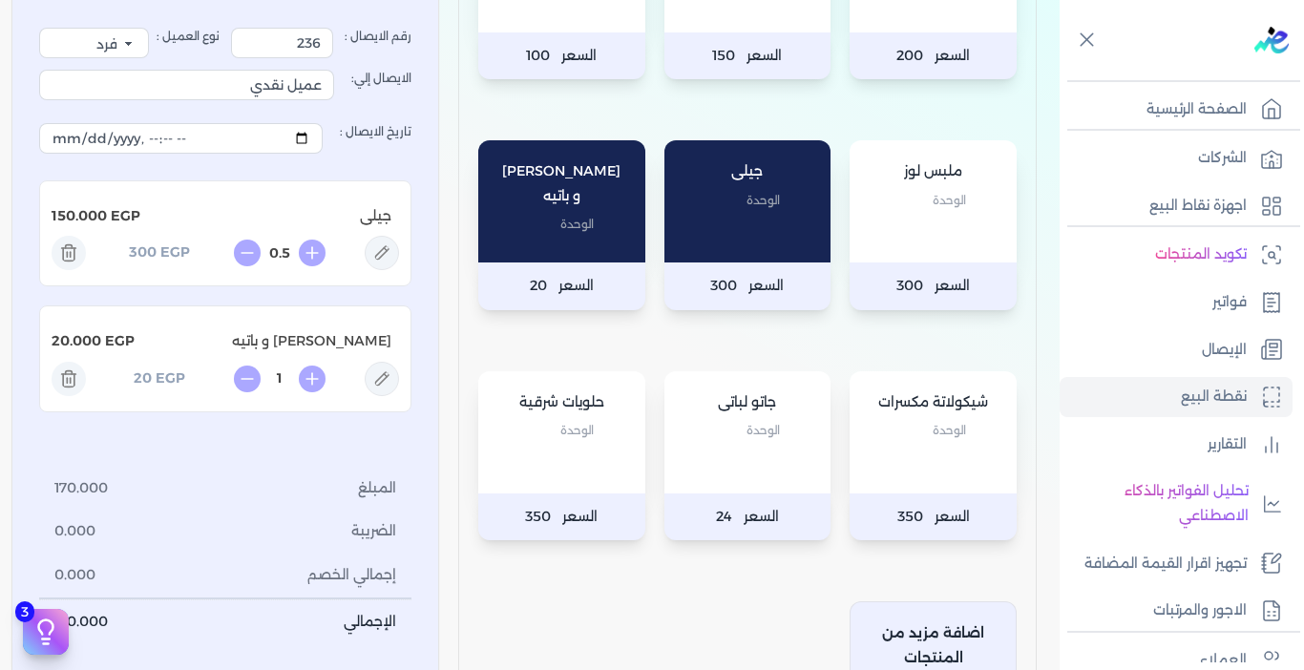
scroll to position [859, 0]
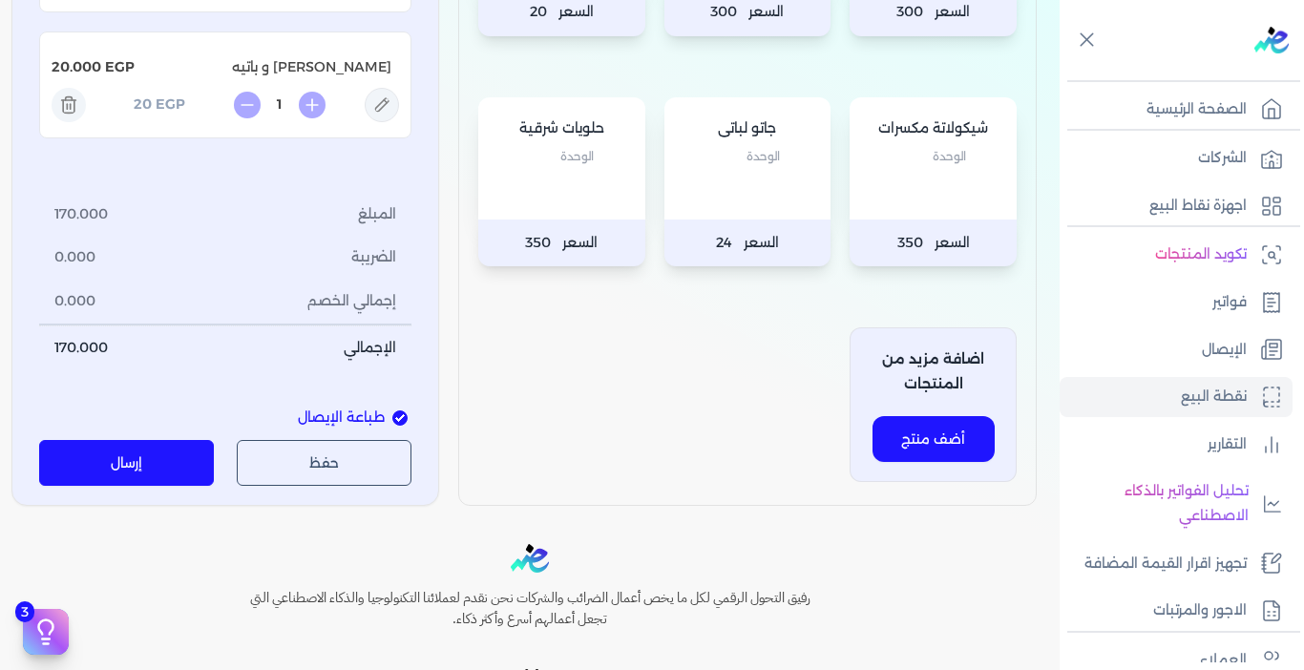
click at [186, 445] on button "إرسال" at bounding box center [126, 463] width 175 height 46
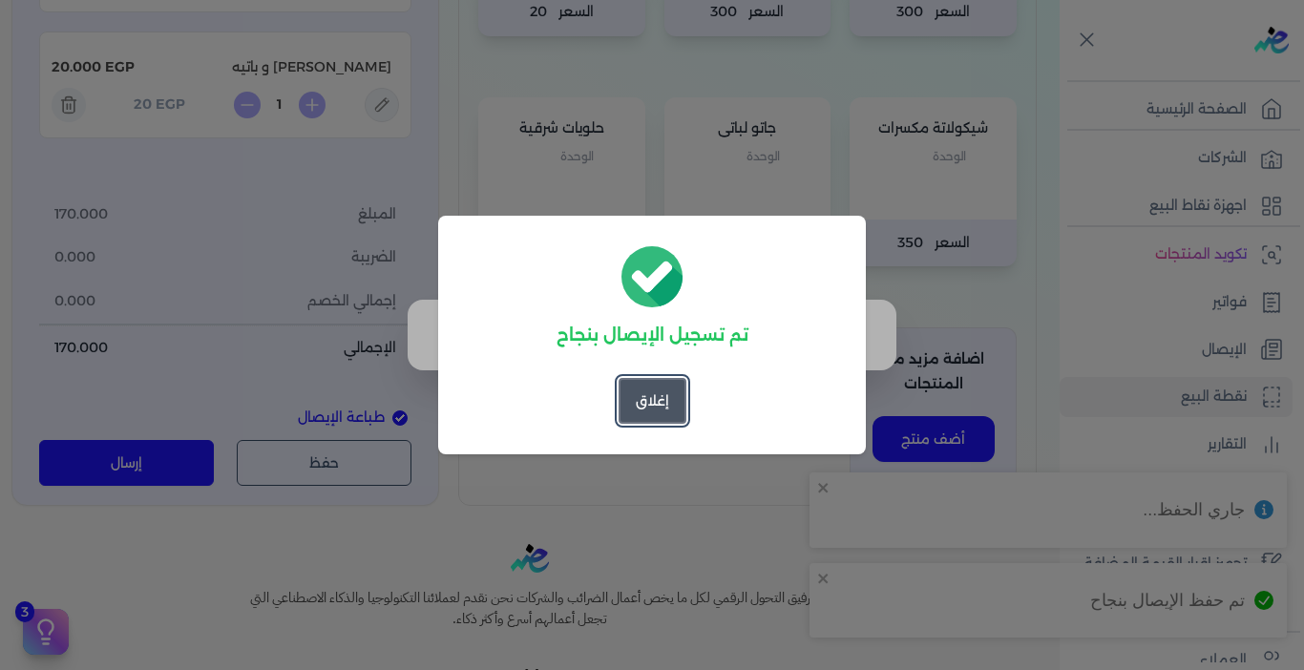
click at [644, 412] on button "إغلاق" at bounding box center [653, 401] width 68 height 46
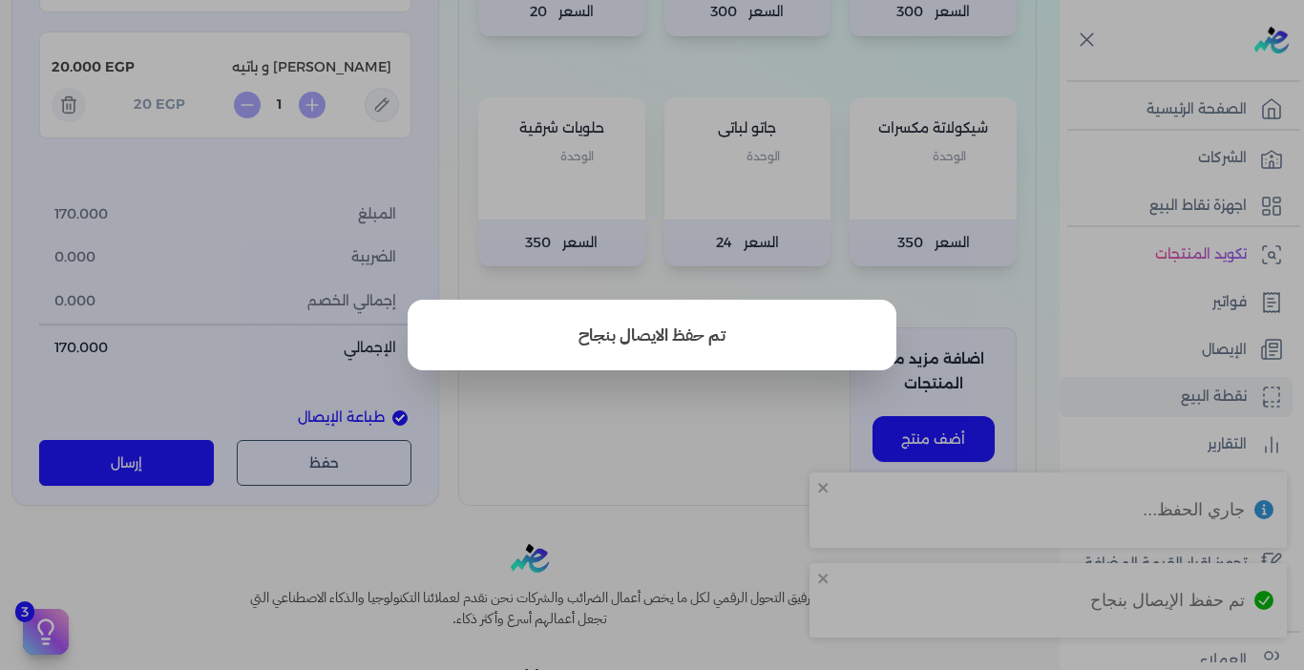
click at [660, 455] on button "close" at bounding box center [652, 335] width 1304 height 670
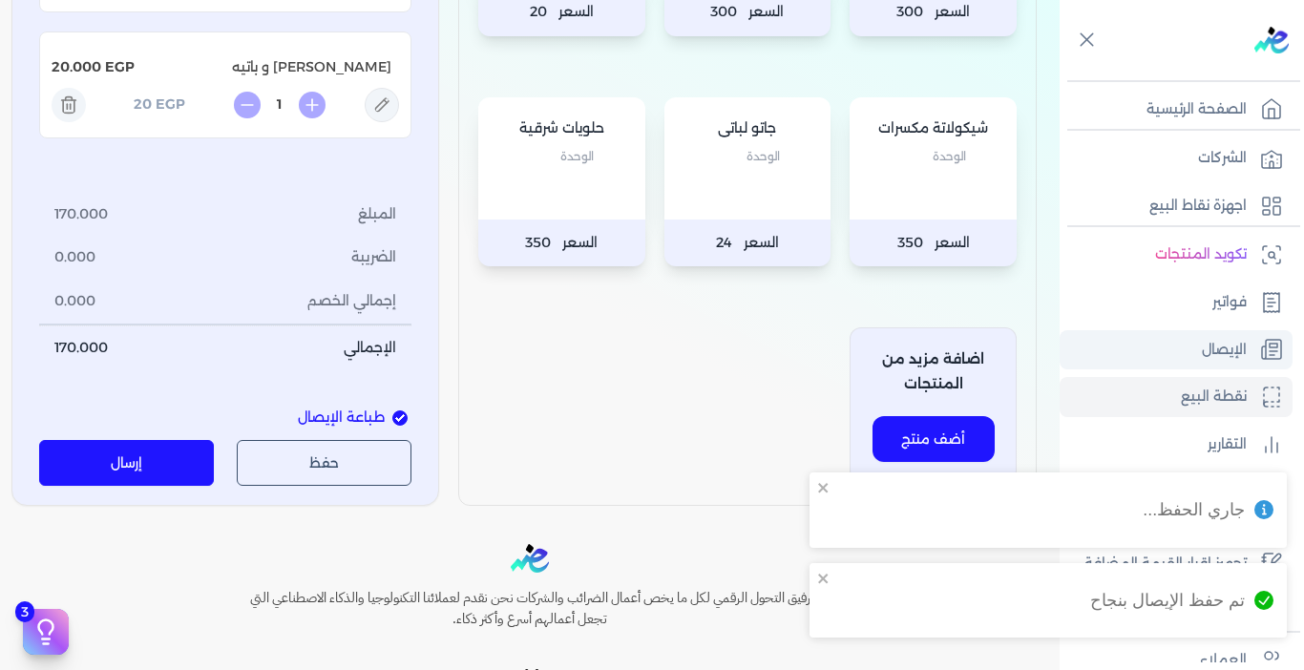
click at [1192, 341] on link "الإيصال" at bounding box center [1176, 350] width 233 height 40
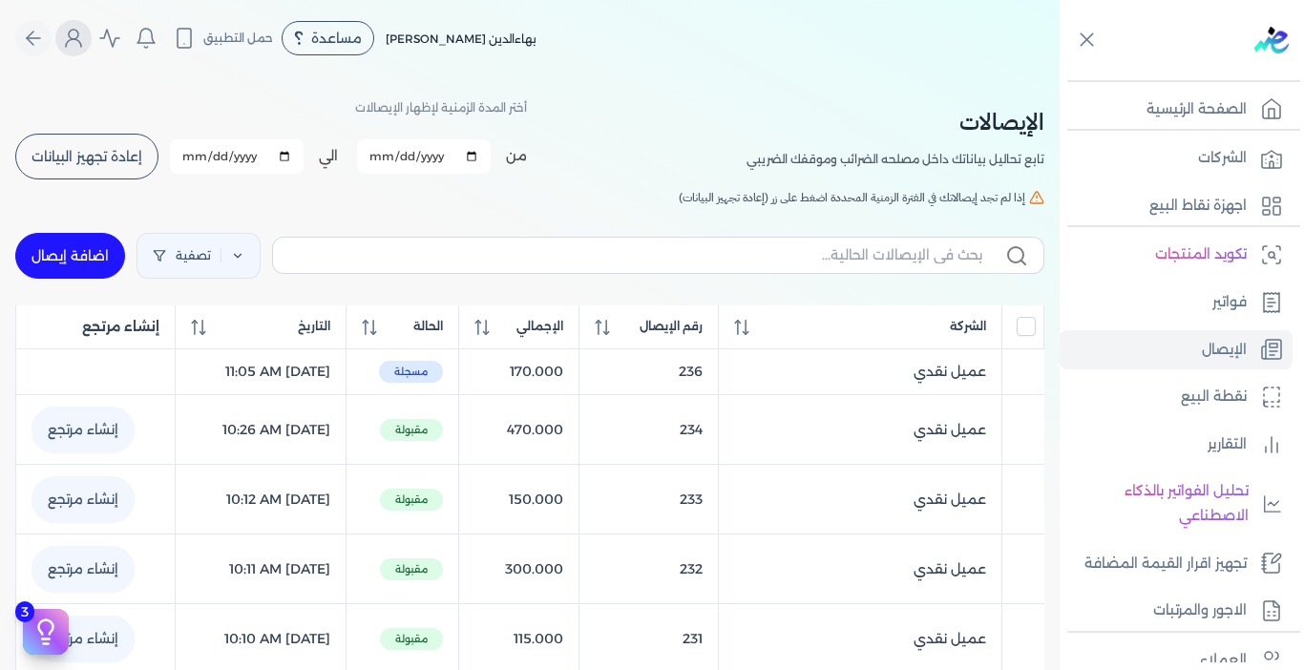
click at [81, 35] on icon "Global" at bounding box center [73, 38] width 23 height 23
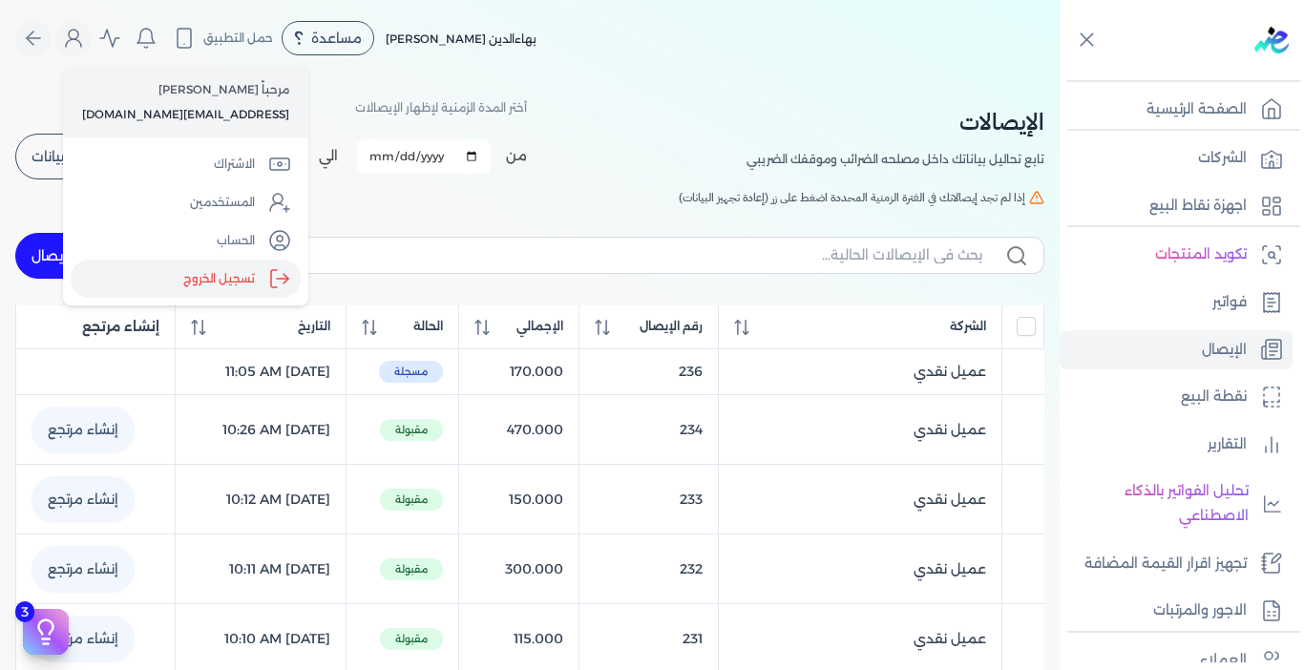
click at [217, 273] on label "تسجيل الخروج" at bounding box center [186, 279] width 230 height 38
click at [1060, 76] on input "Close" at bounding box center [1060, 76] width 0 height 0
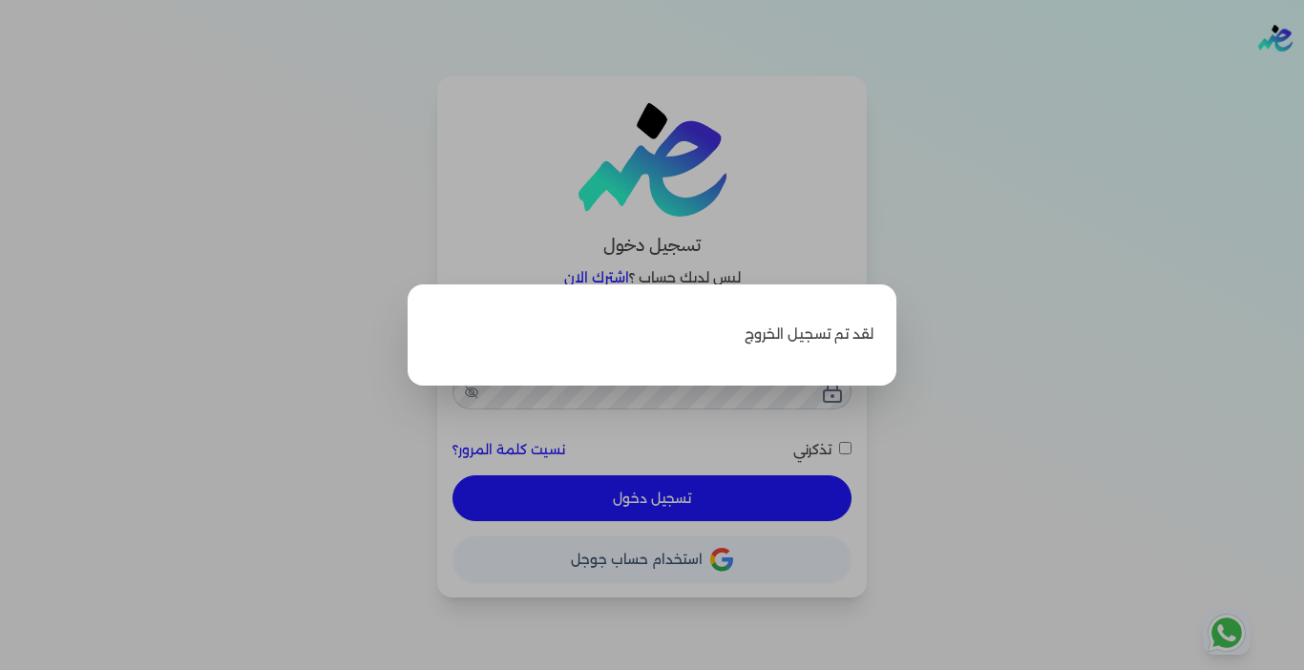
type input "[EMAIL_ADDRESS][DOMAIN_NAME]"
checkbox input "false"
click at [1124, 251] on label "Close" at bounding box center [652, 335] width 1304 height 670
click at [1303, 76] on input "Close" at bounding box center [1304, 76] width 0 height 0
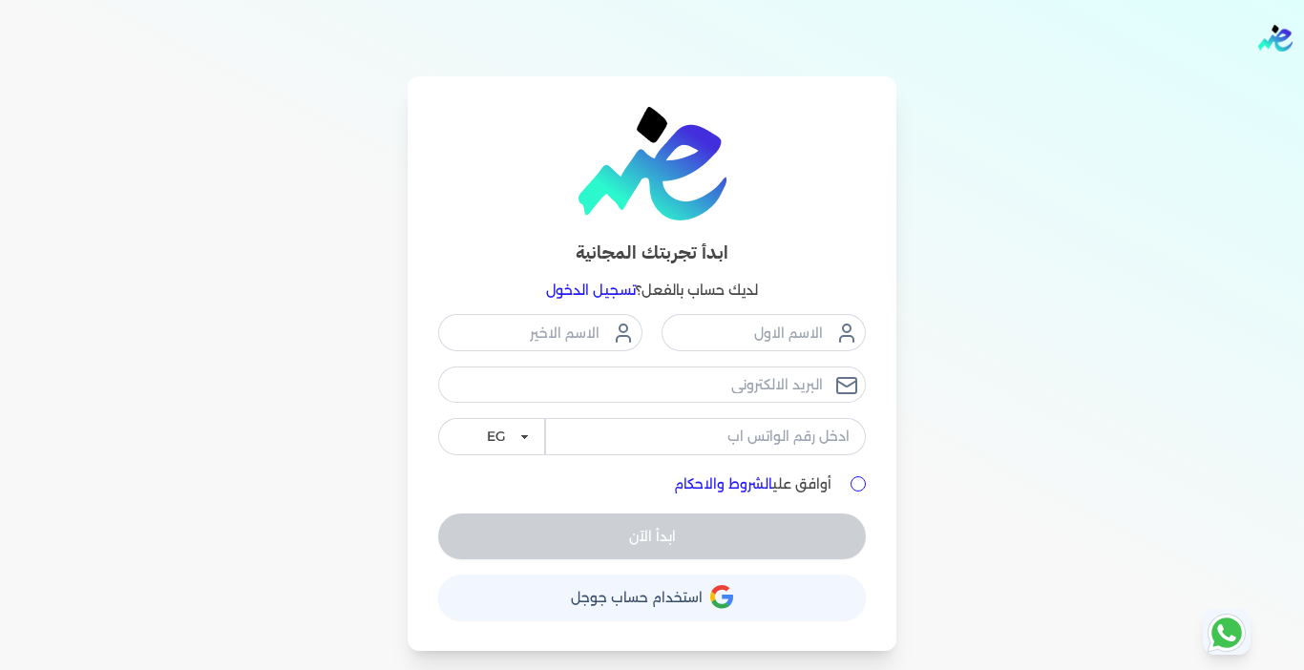
click at [576, 291] on link "تسجيل الدخول" at bounding box center [591, 290] width 90 height 17
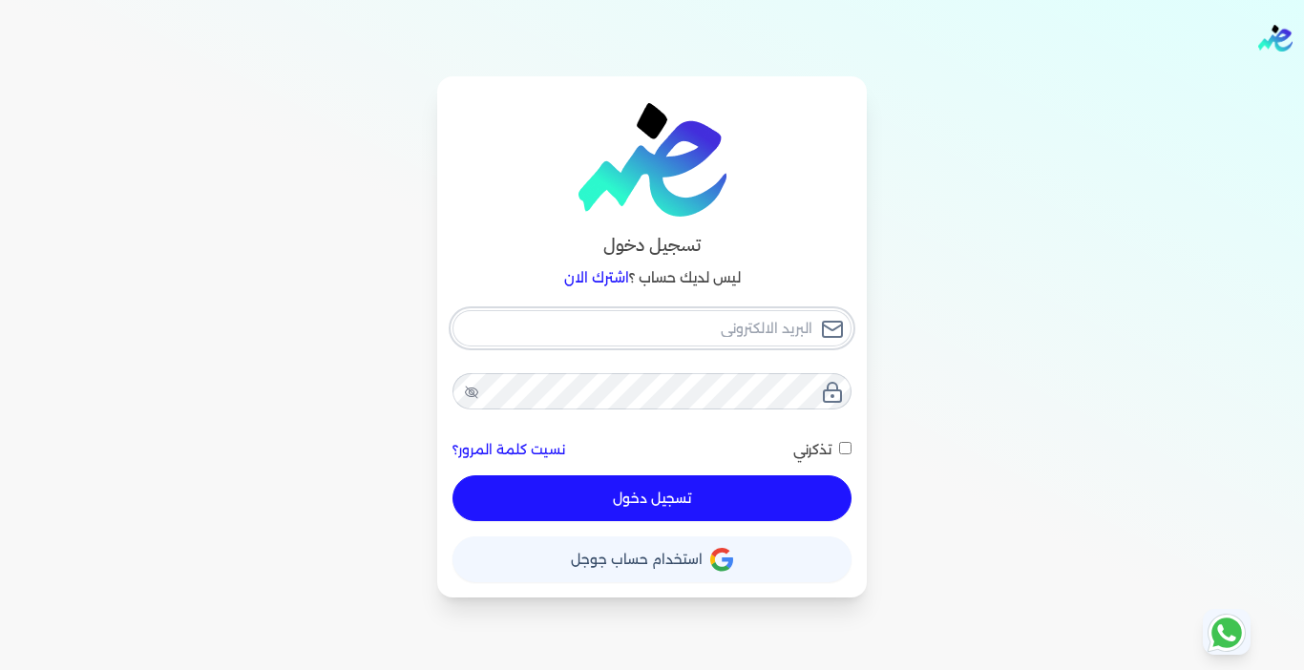
type input "[EMAIL_ADDRESS][DOMAIN_NAME]"
drag, startPoint x: 668, startPoint y: 509, endPoint x: 1141, endPoint y: 414, distance: 482.0
click at [668, 509] on button "تسجيل دخول" at bounding box center [652, 498] width 399 height 46
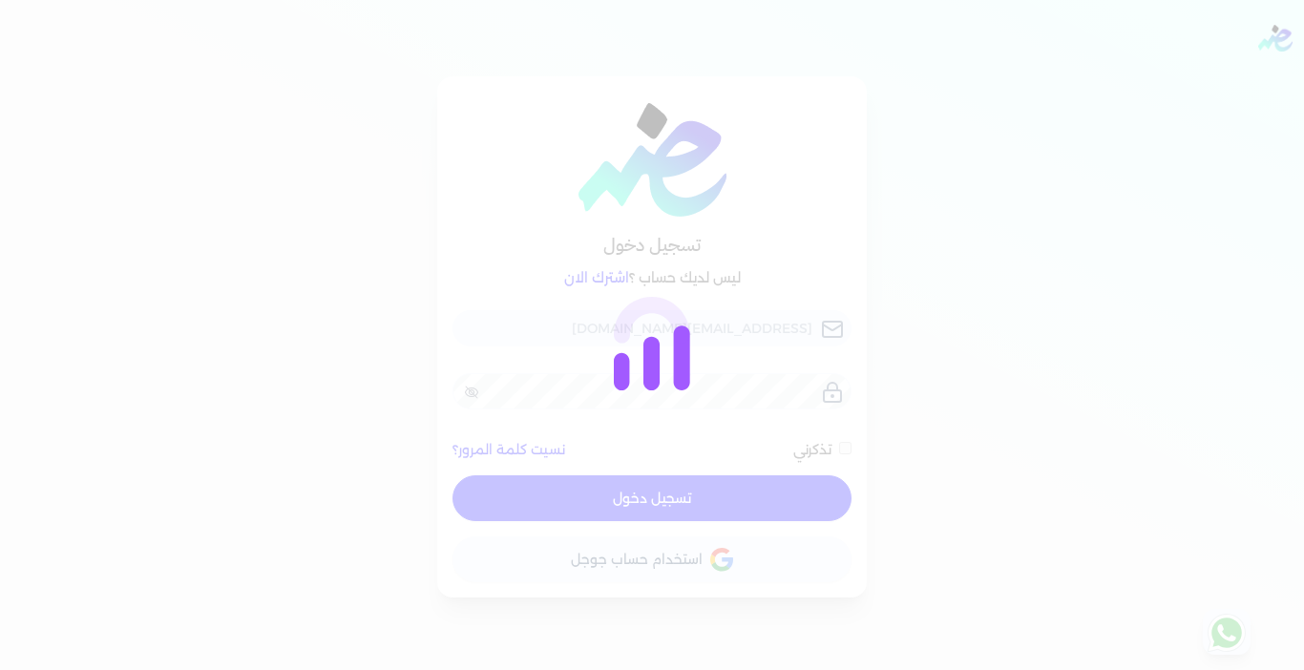
checkbox input "false"
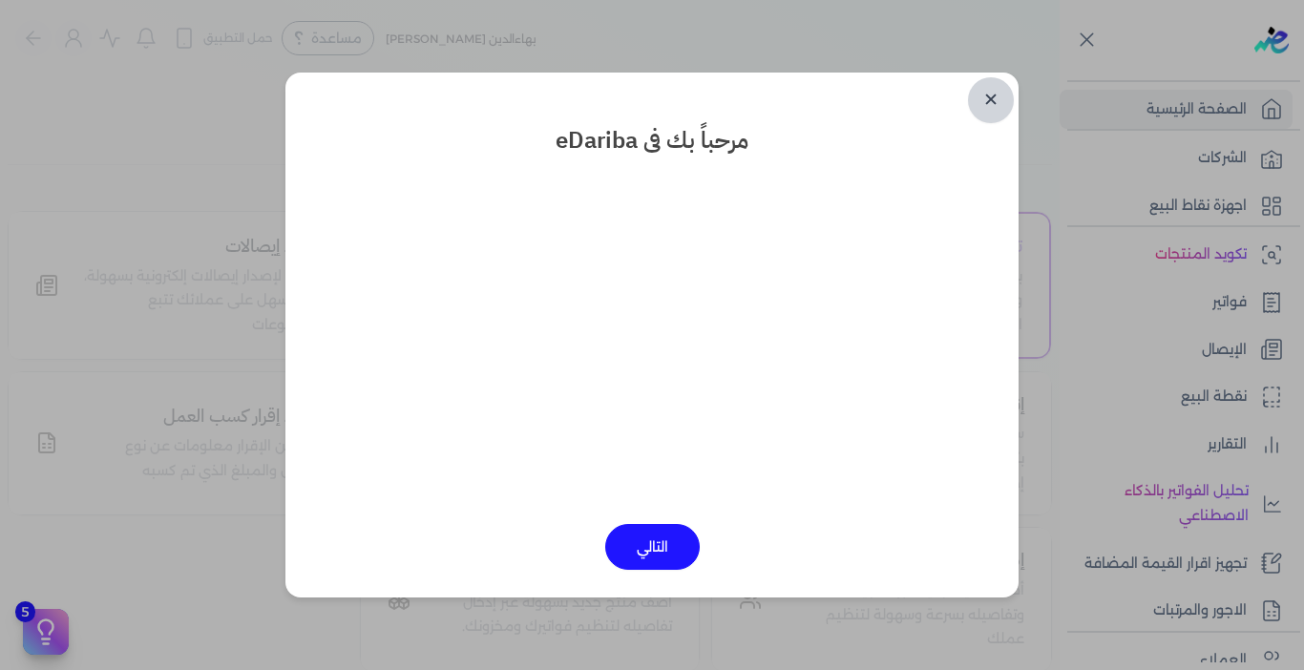
click at [985, 96] on link "✕" at bounding box center [991, 100] width 46 height 46
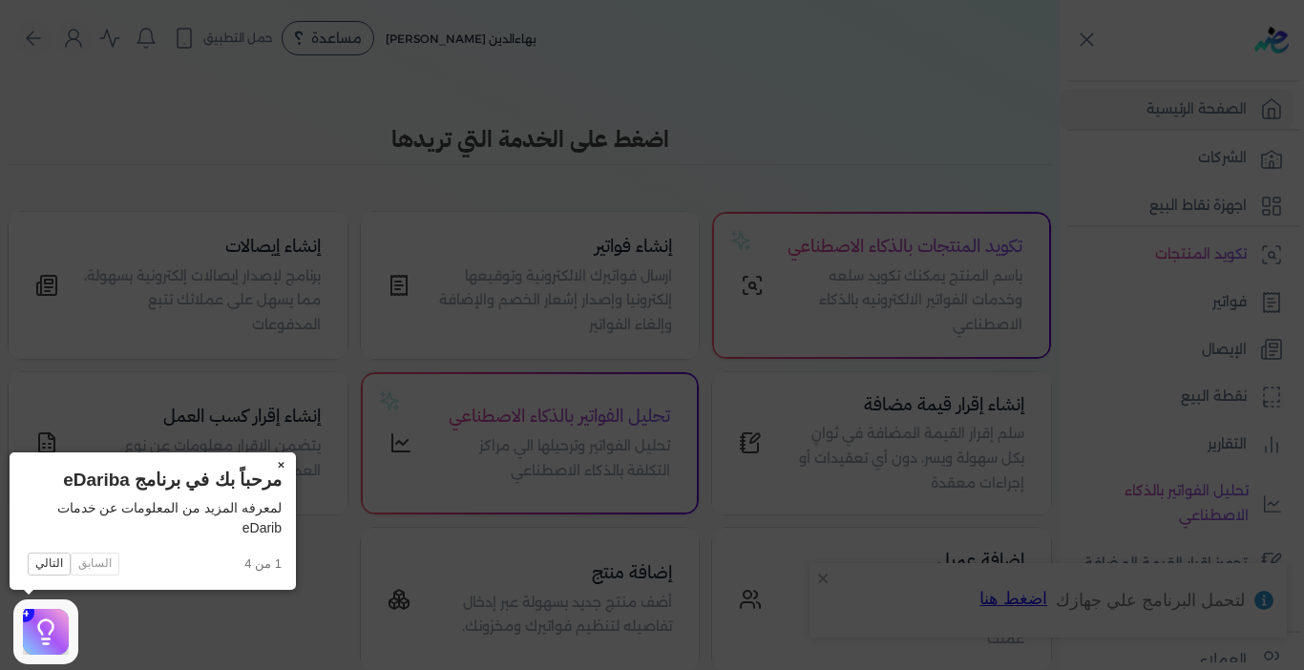
click at [276, 461] on button "×" at bounding box center [280, 466] width 31 height 27
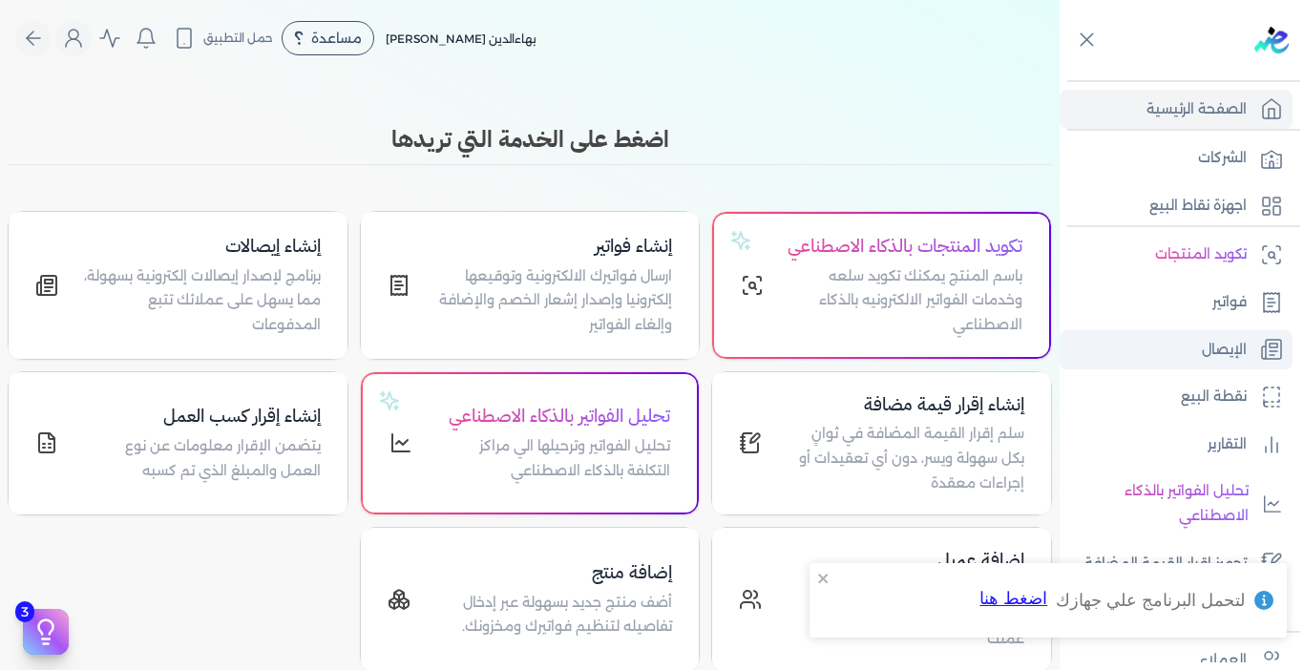
click at [1207, 348] on p "الإيصال" at bounding box center [1224, 350] width 45 height 25
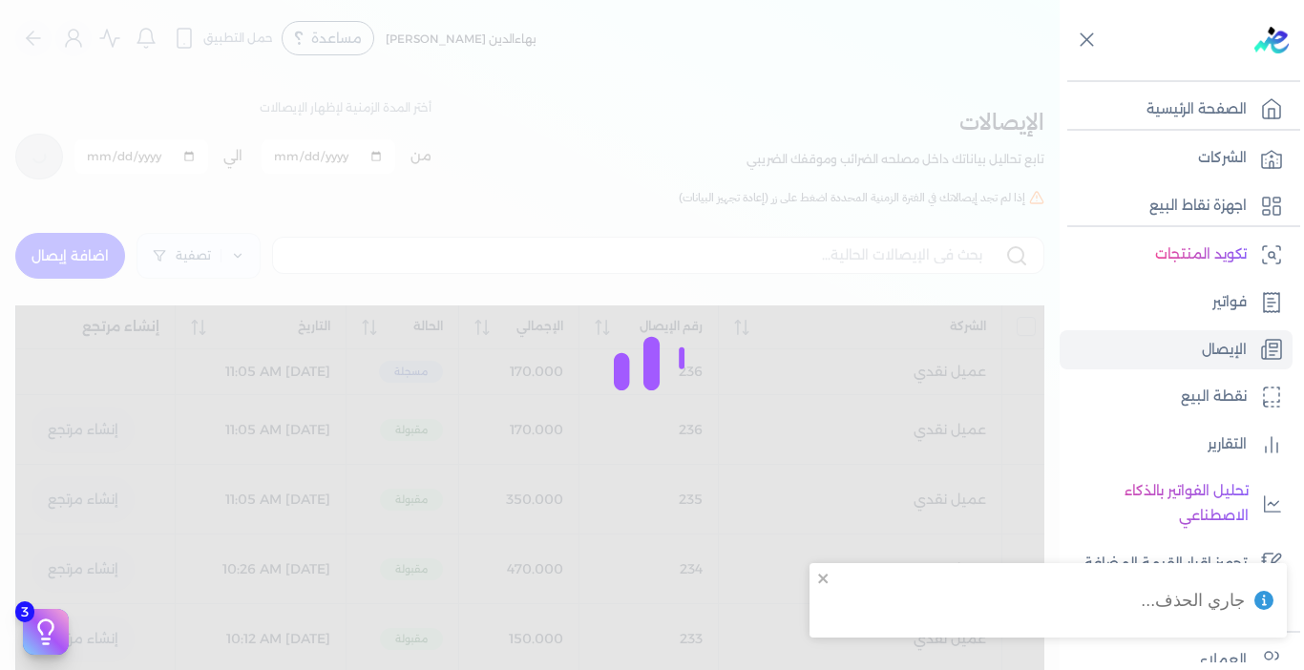
checkbox input "false"
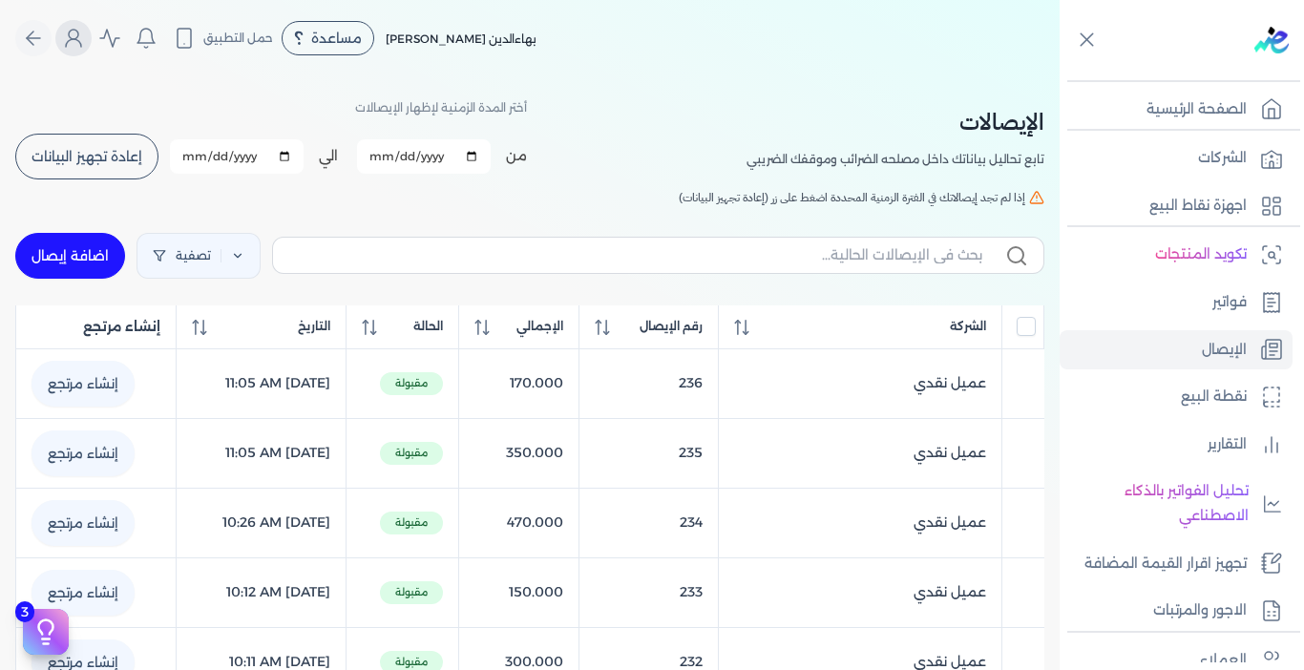
click at [85, 28] on icon "Global" at bounding box center [73, 38] width 23 height 23
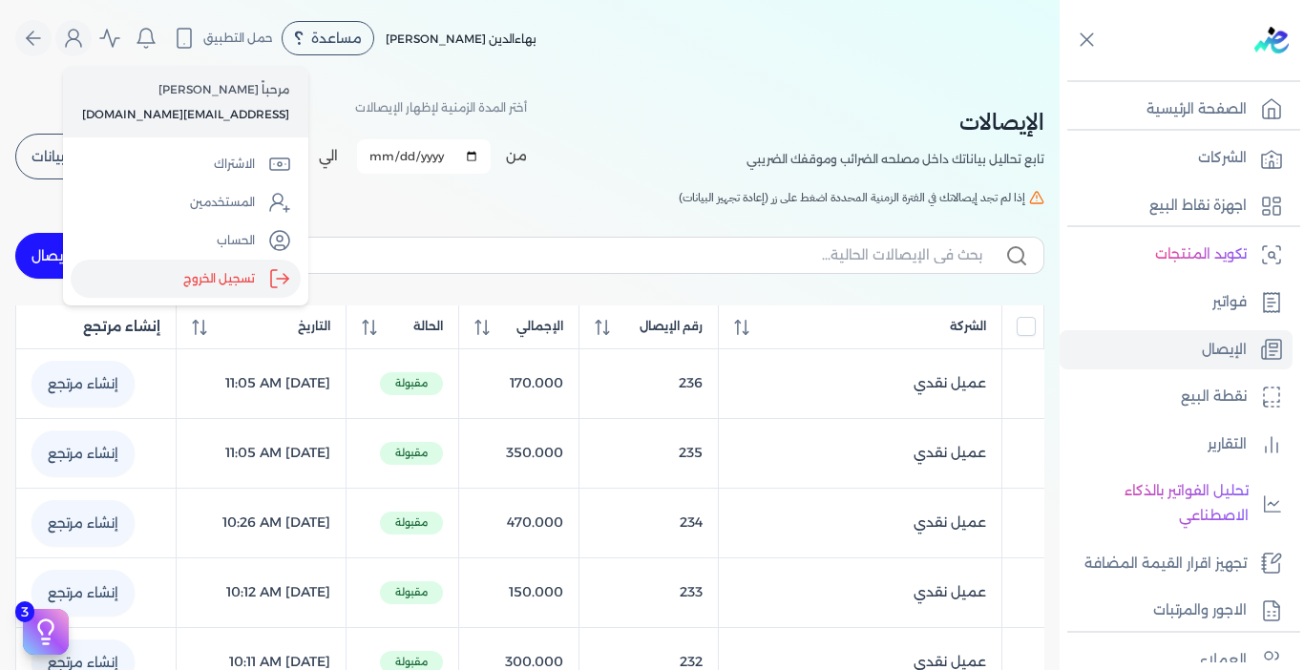
click at [243, 277] on label "تسجيل الخروج" at bounding box center [186, 279] width 230 height 38
click at [1060, 76] on input "Close" at bounding box center [1060, 76] width 0 height 0
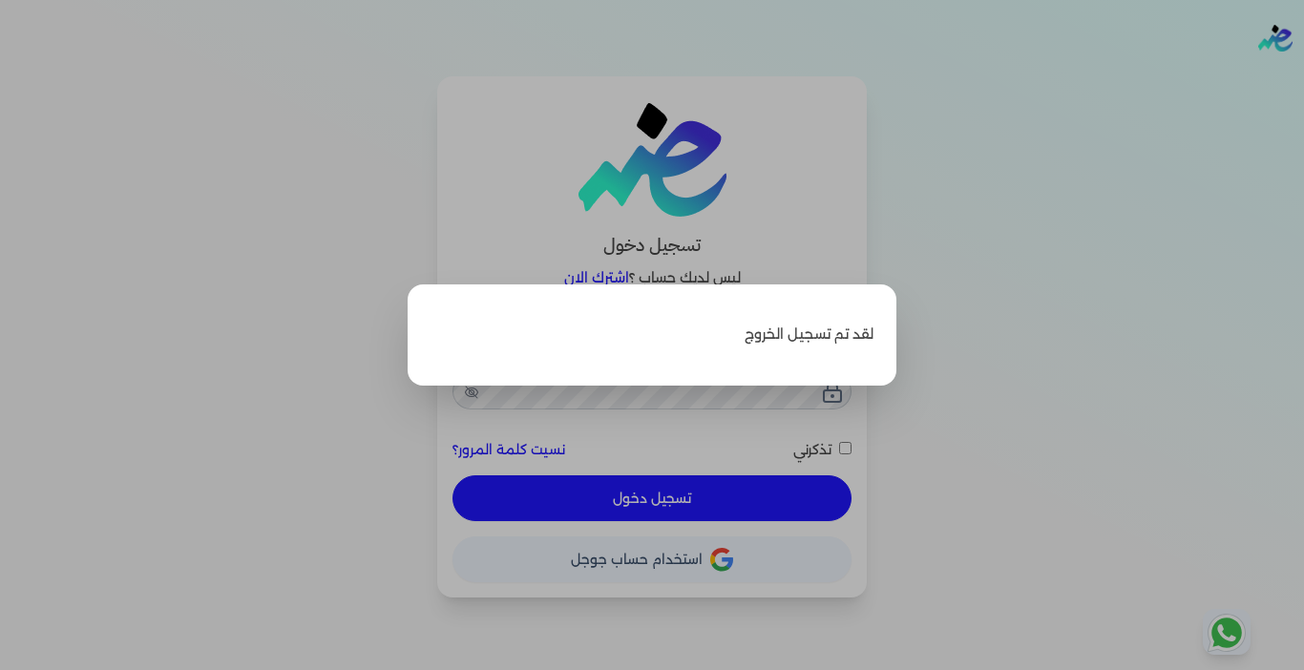
type input "[EMAIL_ADDRESS][DOMAIN_NAME]"
checkbox input "false"
click at [1051, 139] on label "Close" at bounding box center [652, 335] width 1304 height 670
click at [1303, 76] on input "Close" at bounding box center [1304, 76] width 0 height 0
